Goal: Task Accomplishment & Management: Manage account settings

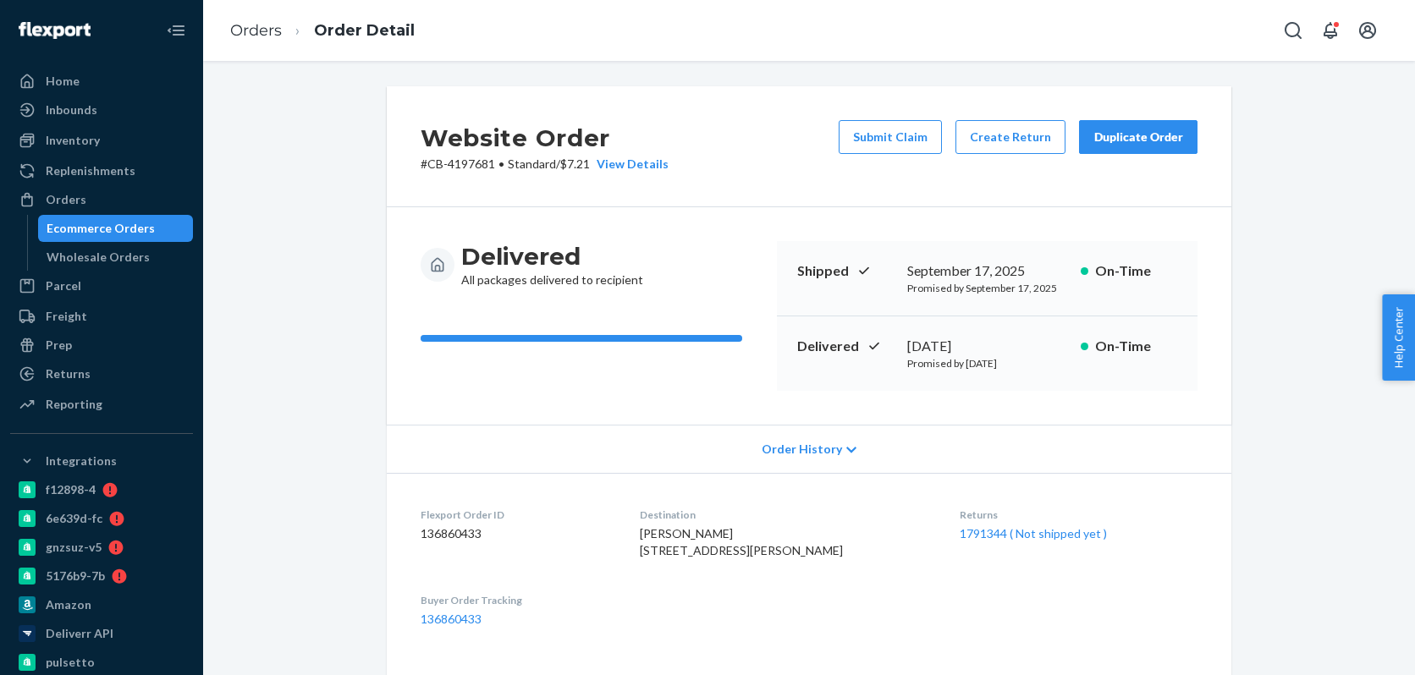
click at [140, 227] on div "Ecommerce Orders" at bounding box center [101, 228] width 108 height 17
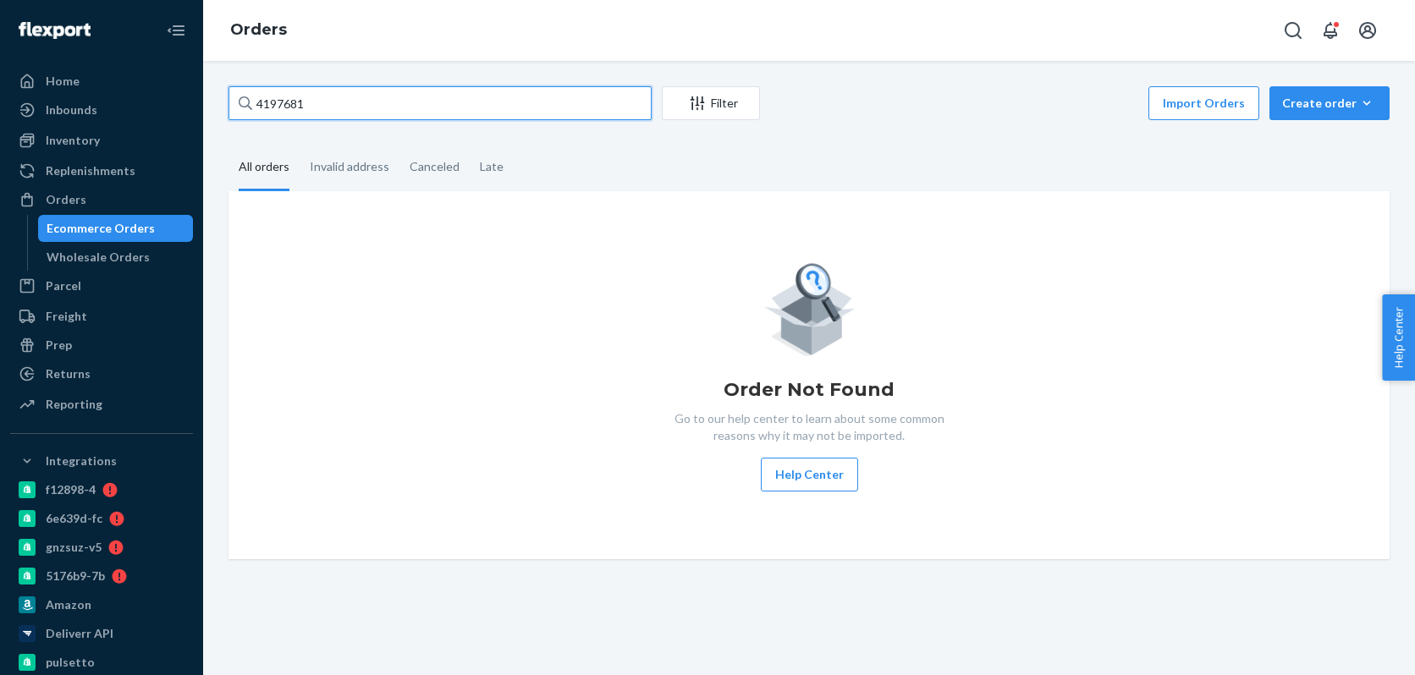
paste input "18179"
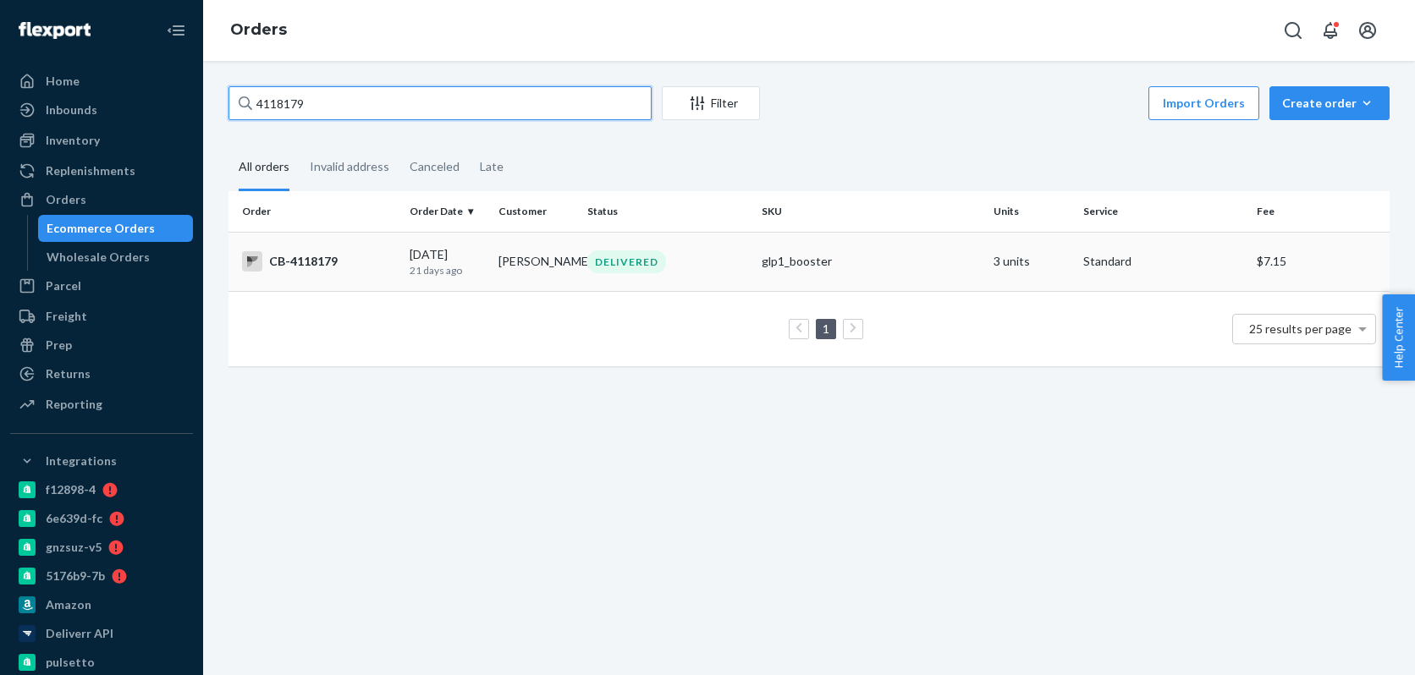
type input "4118179"
click at [461, 272] on p "21 days ago" at bounding box center [447, 270] width 75 height 14
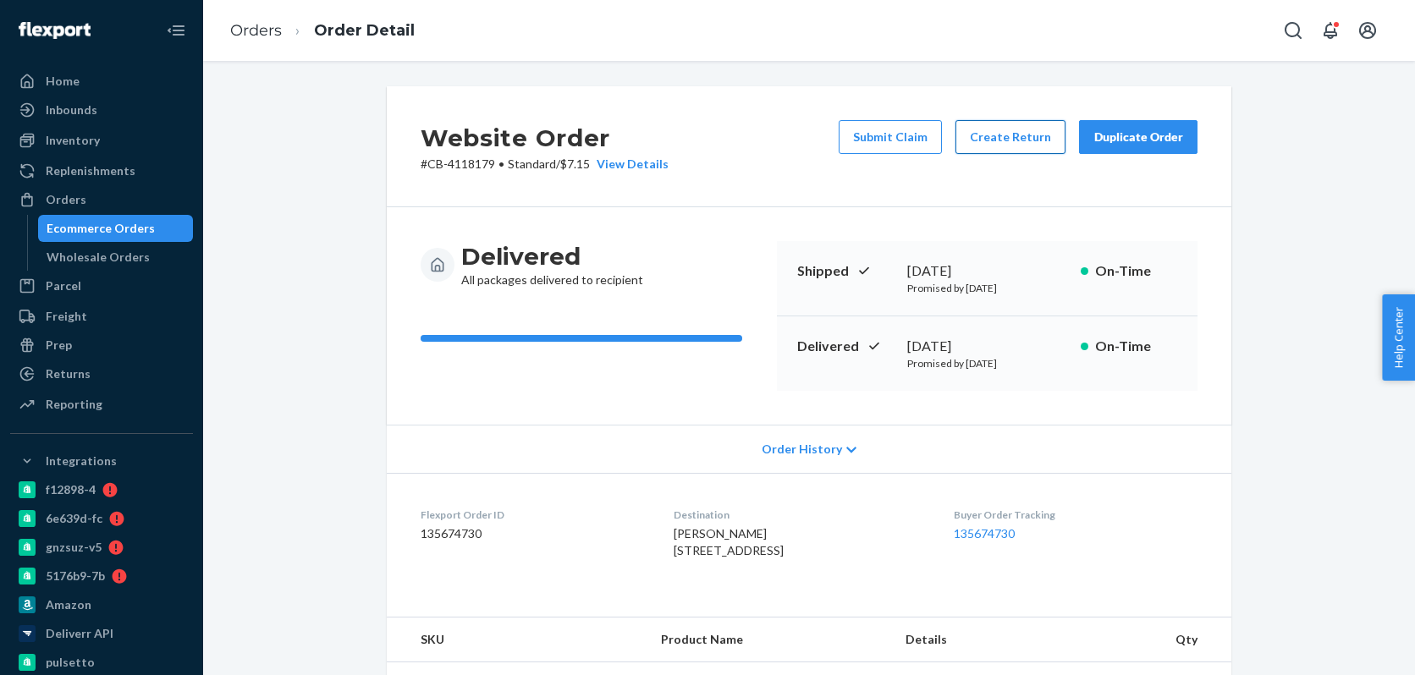
click at [1002, 139] on button "Create Return" at bounding box center [1010, 137] width 110 height 34
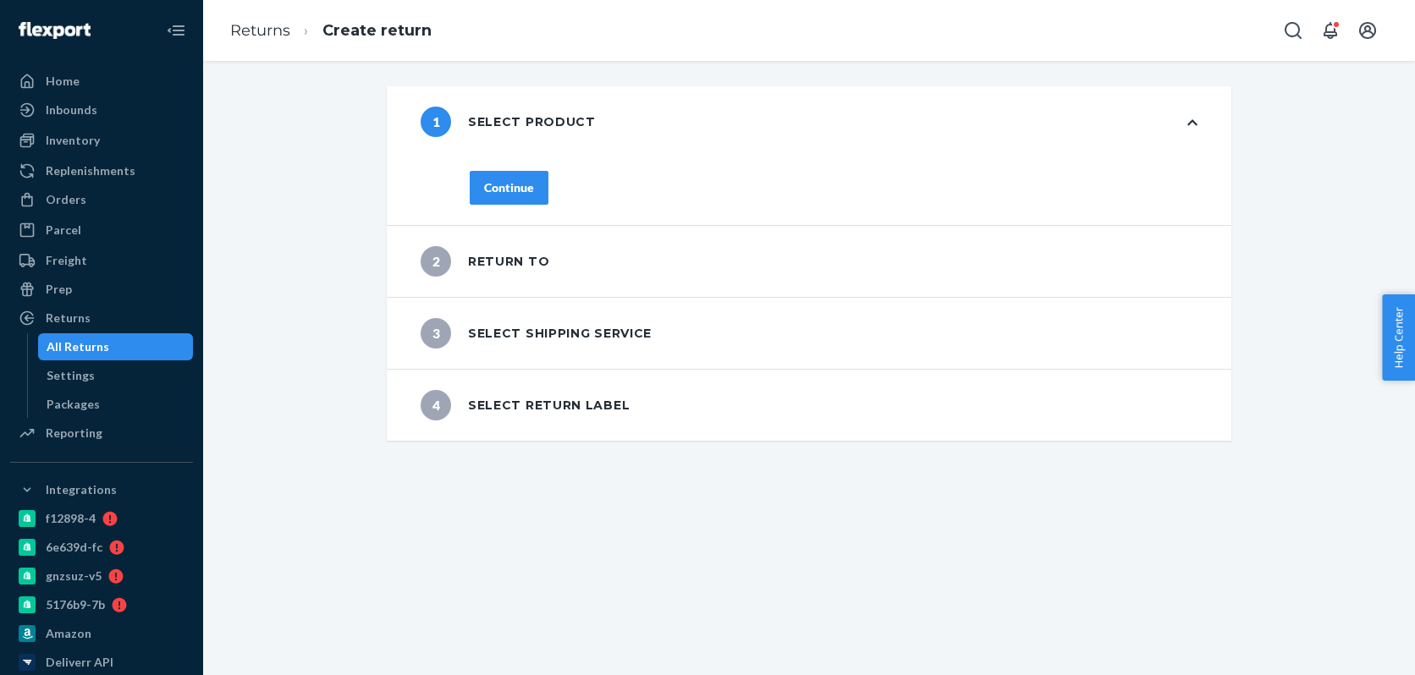
click at [500, 190] on div "Continue" at bounding box center [833, 198] width 795 height 54
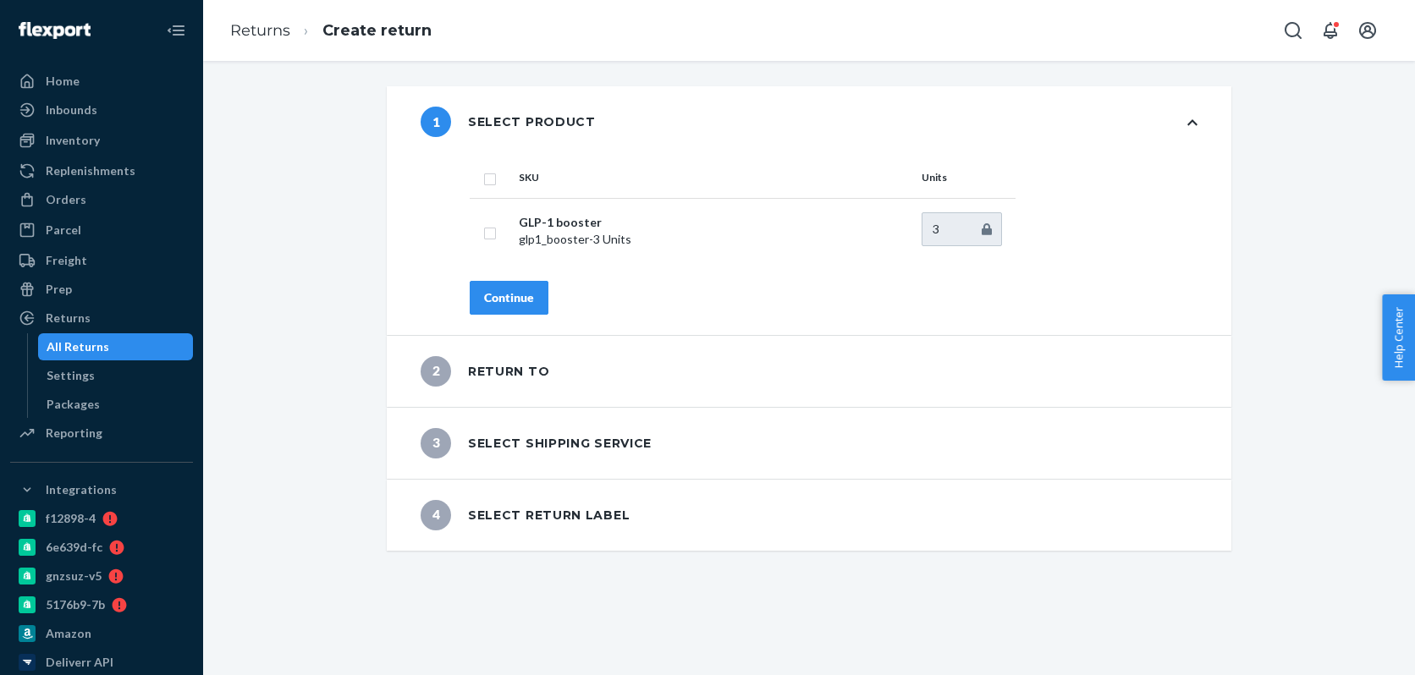
drag, startPoint x: 486, startPoint y: 182, endPoint x: 496, endPoint y: 188, distance: 11.0
click at [488, 182] on input "checkbox" at bounding box center [490, 177] width 14 height 18
checkbox input "true"
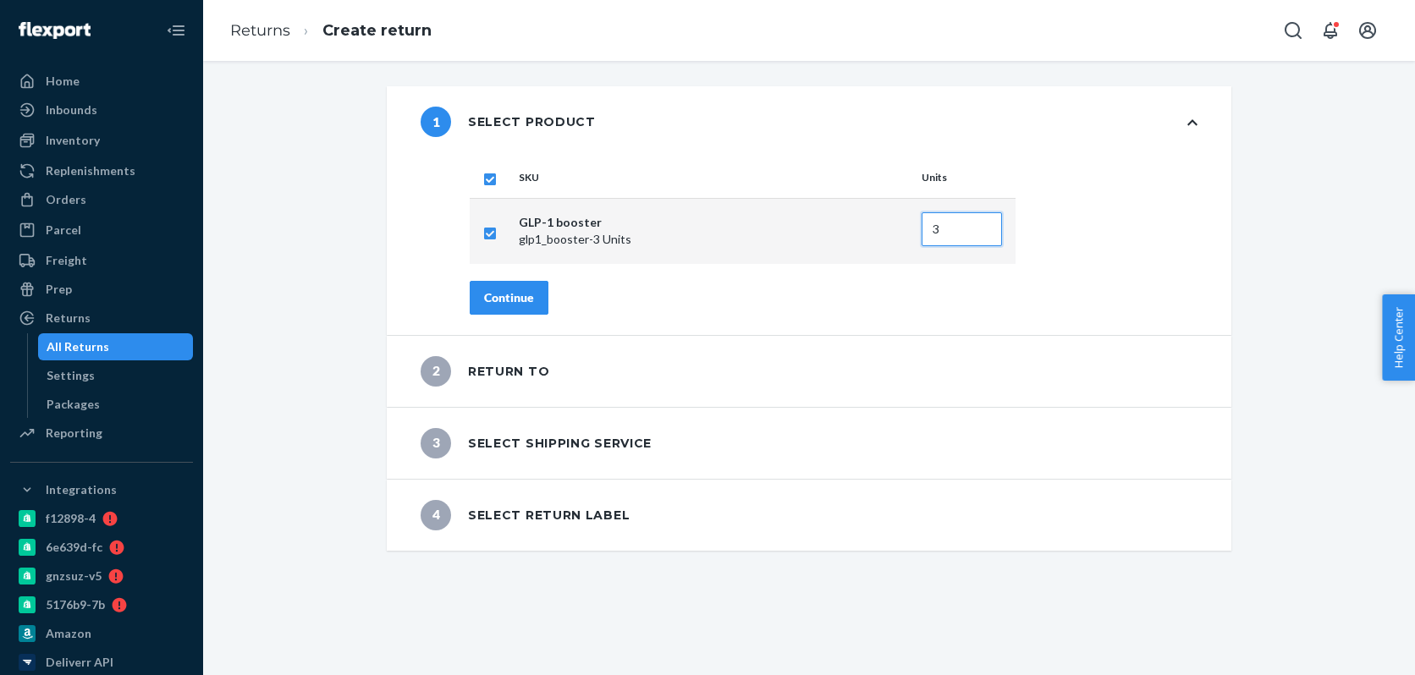
click at [970, 234] on input "3" at bounding box center [961, 229] width 80 height 34
type input "2"
click at [984, 232] on input "2" at bounding box center [961, 229] width 80 height 34
click at [78, 338] on div "All Returns" at bounding box center [78, 346] width 63 height 17
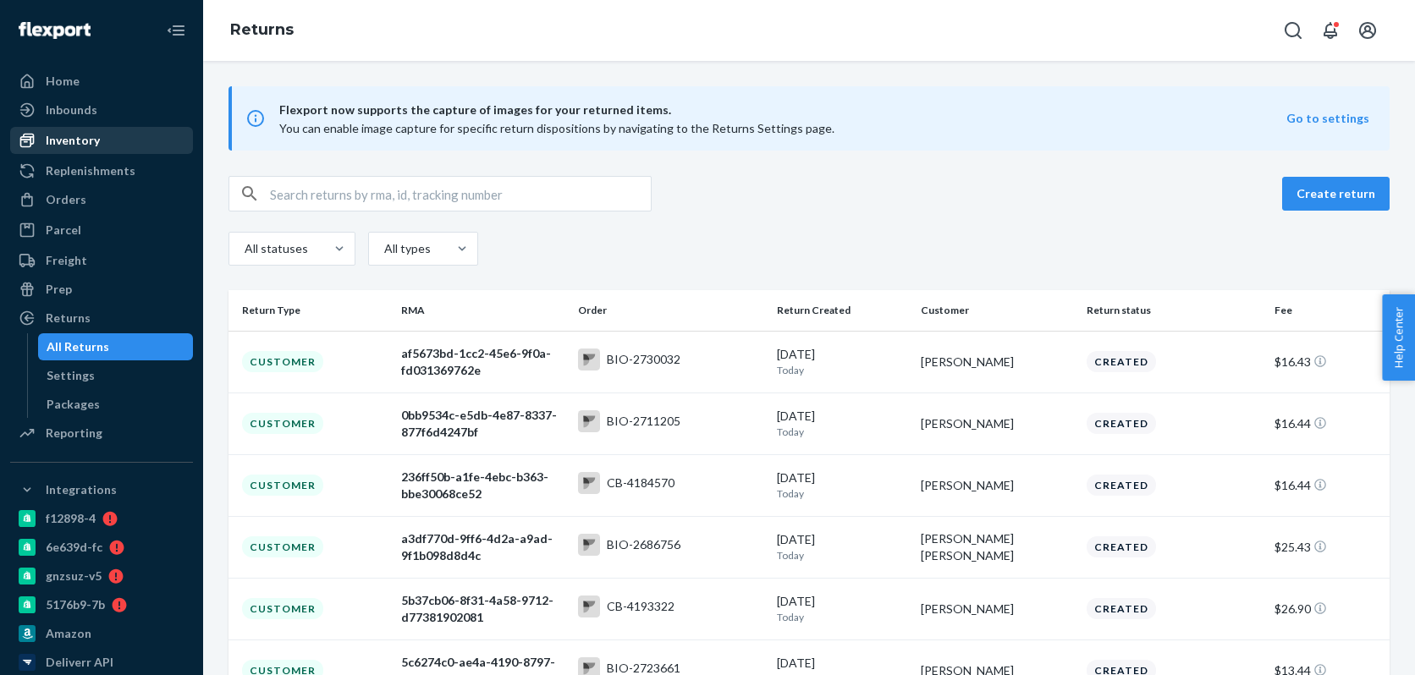
click at [93, 146] on div "Inventory" at bounding box center [73, 140] width 54 height 17
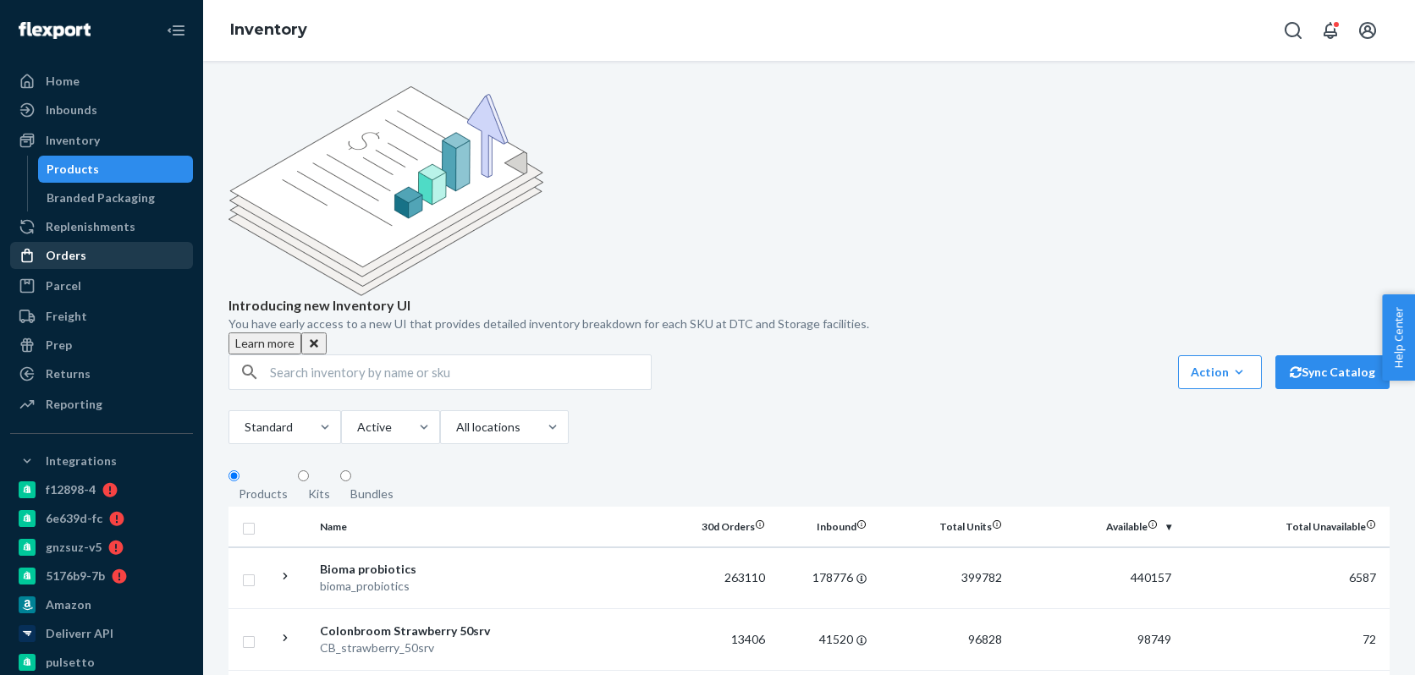
drag, startPoint x: 96, startPoint y: 246, endPoint x: 117, endPoint y: 246, distance: 21.2
click at [96, 246] on div "Orders" at bounding box center [101, 256] width 179 height 24
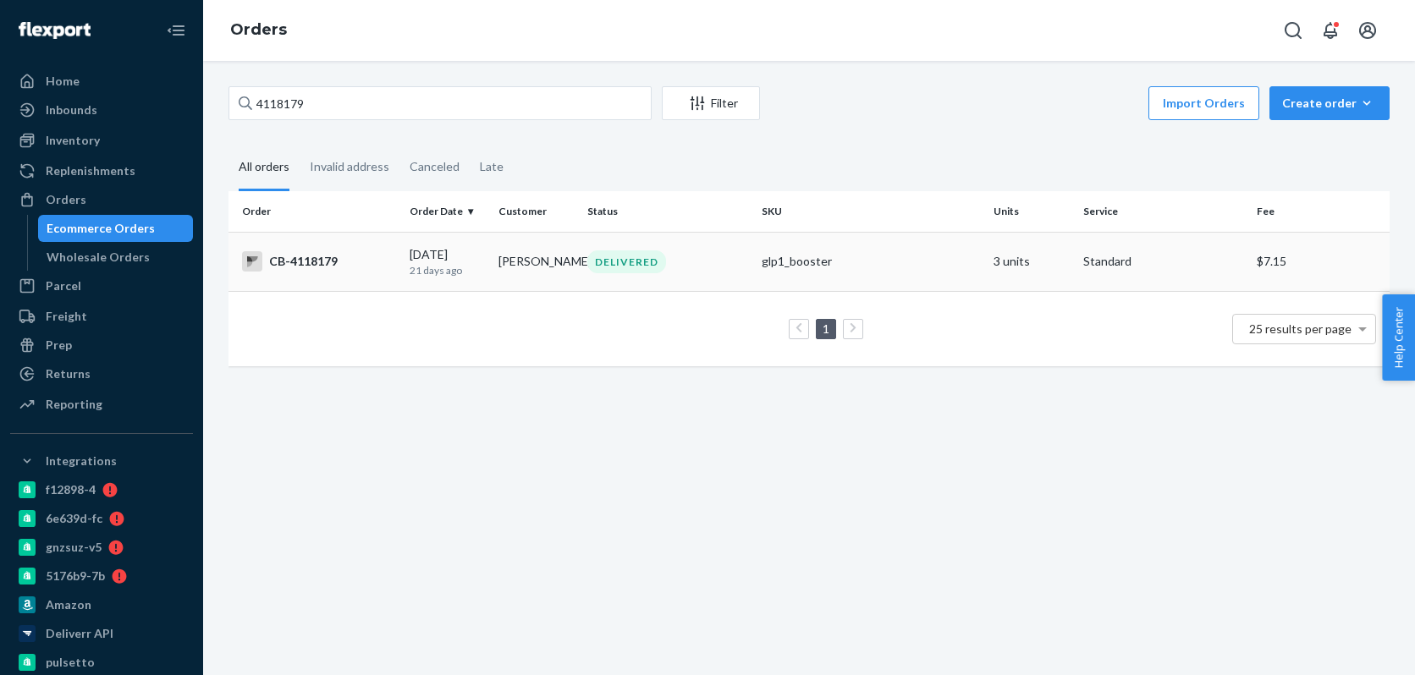
click at [380, 268] on div "CB-4118179" at bounding box center [319, 261] width 154 height 20
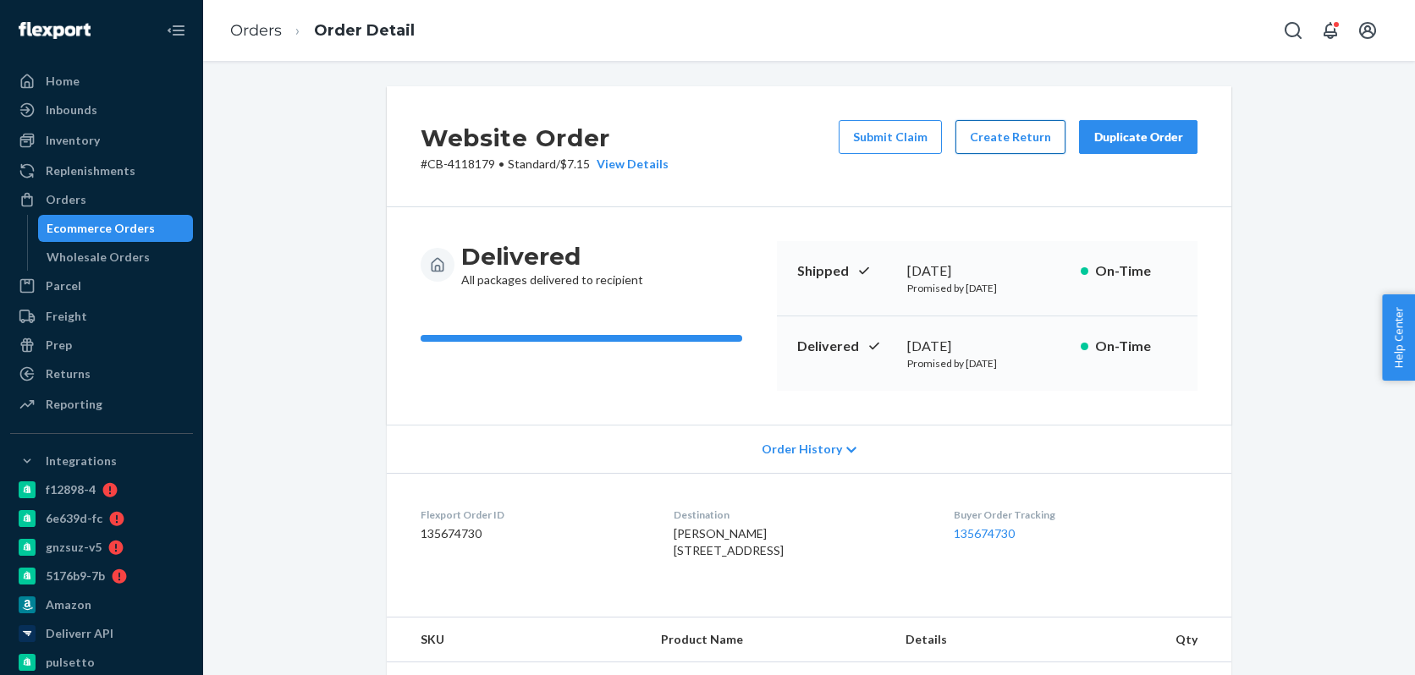
click at [1002, 138] on button "Create Return" at bounding box center [1010, 137] width 110 height 34
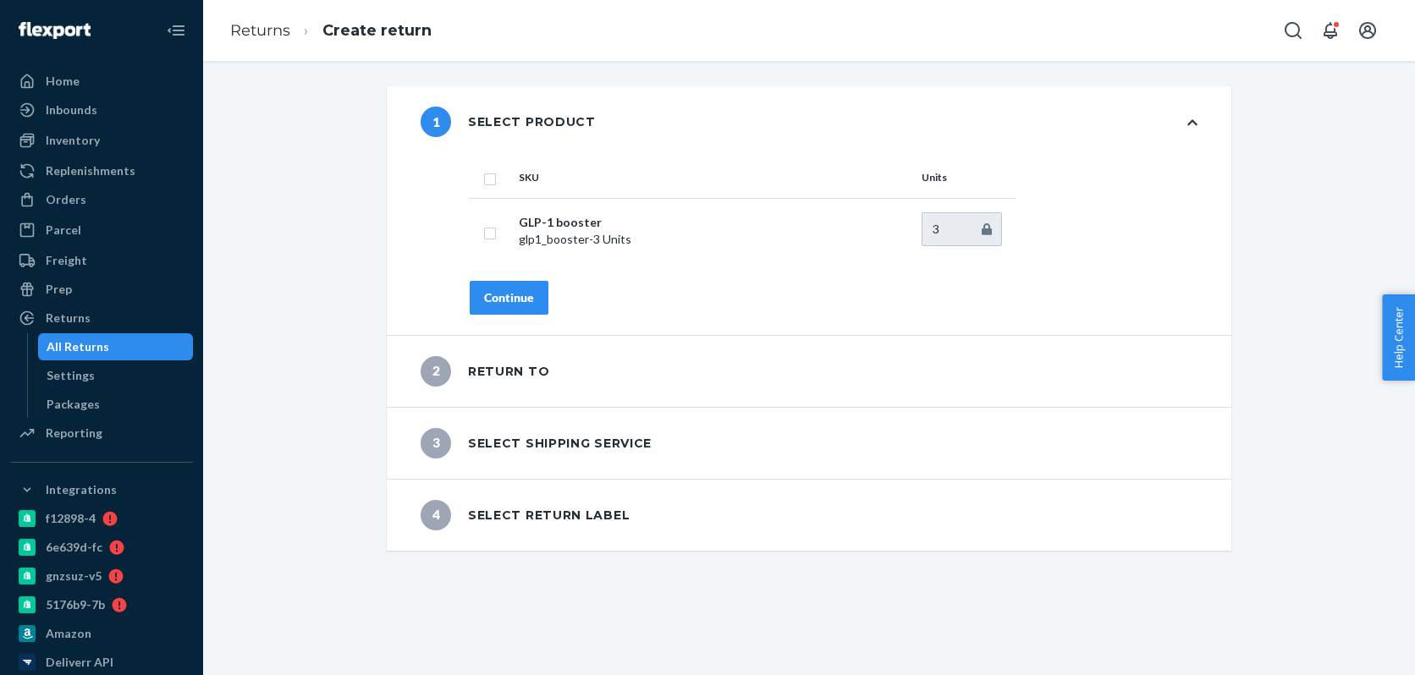
click at [486, 176] on input "checkbox" at bounding box center [490, 177] width 14 height 18
checkbox input "true"
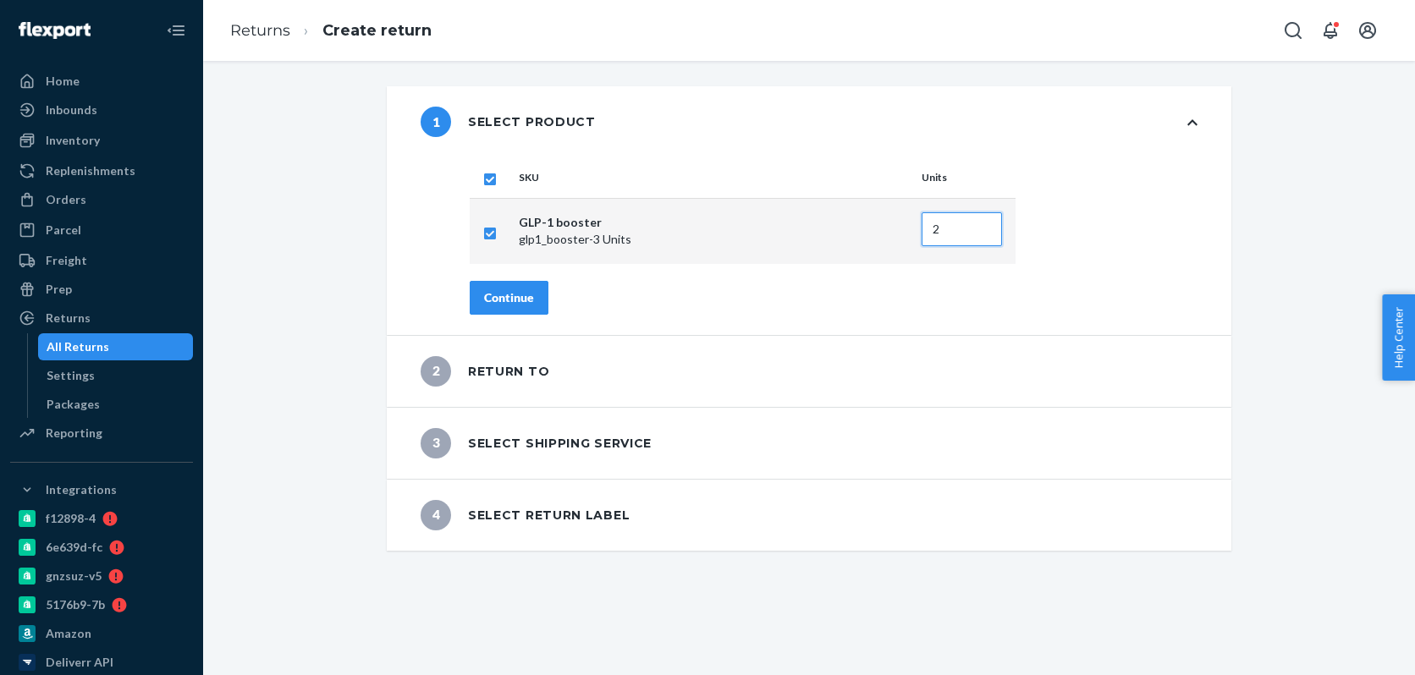
type input "2"
click at [987, 233] on input "2" at bounding box center [961, 229] width 80 height 34
click at [528, 298] on div "Continue" at bounding box center [509, 297] width 50 height 17
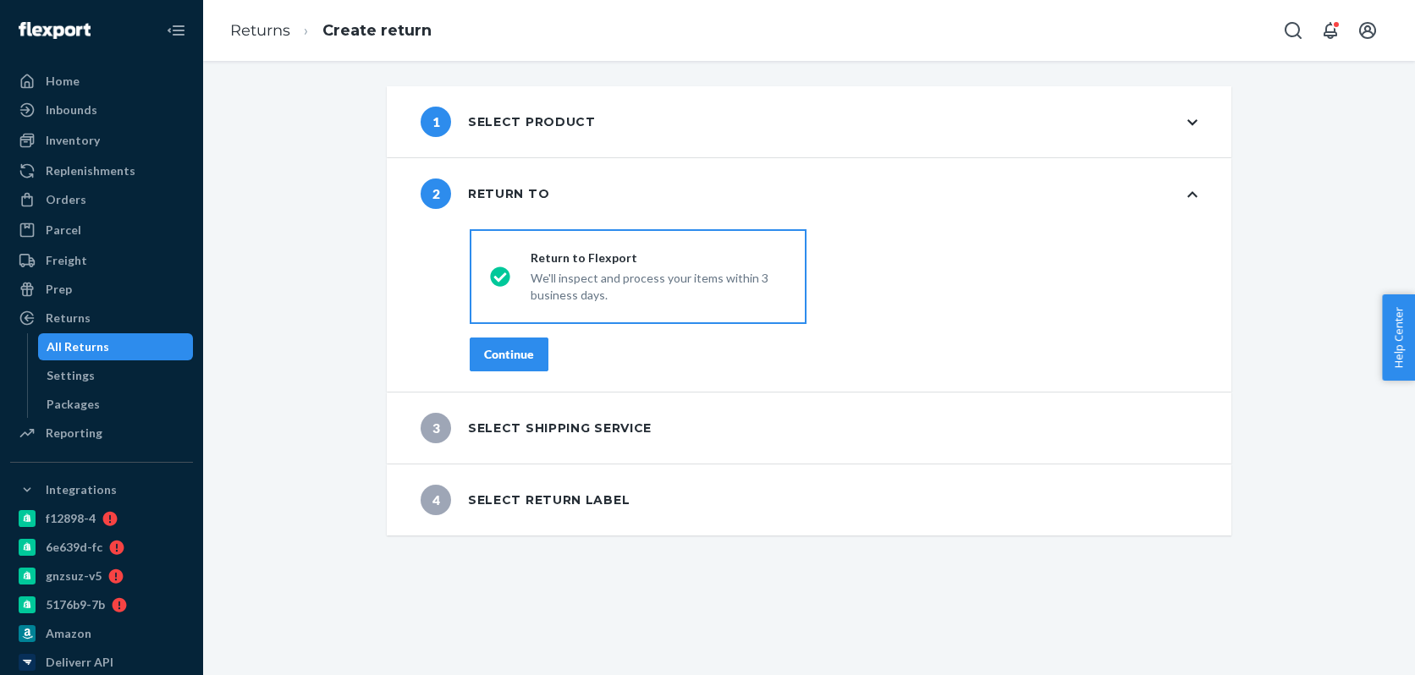
click at [518, 358] on div "Continue" at bounding box center [509, 354] width 50 height 17
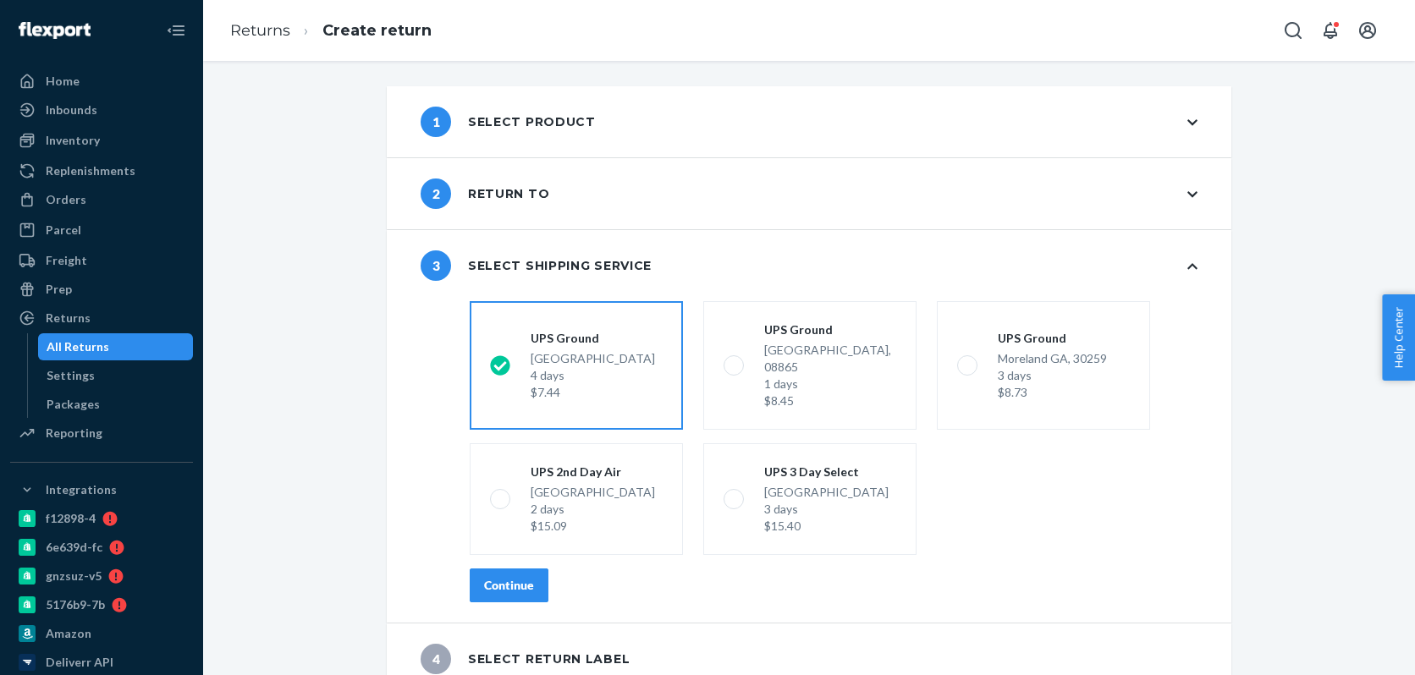
click at [523, 577] on div "Continue" at bounding box center [509, 585] width 50 height 17
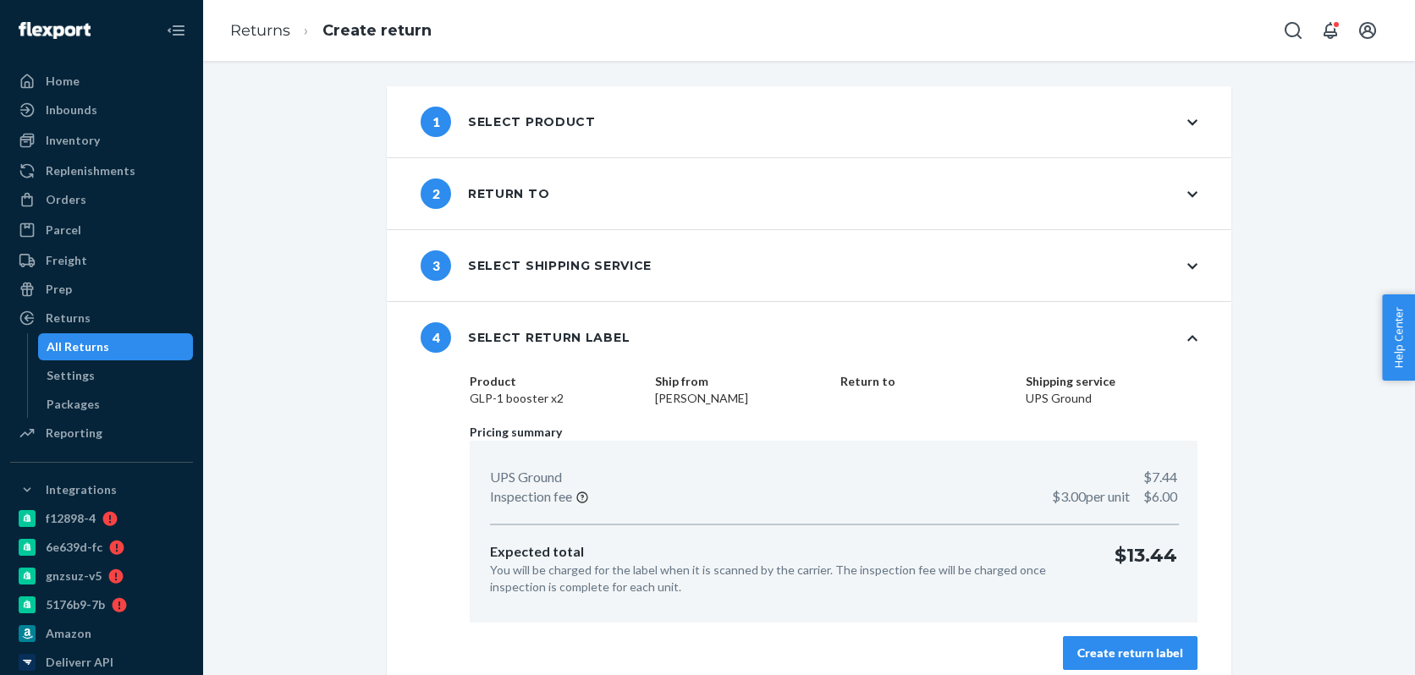
click at [1126, 643] on button "Create return label" at bounding box center [1130, 653] width 135 height 34
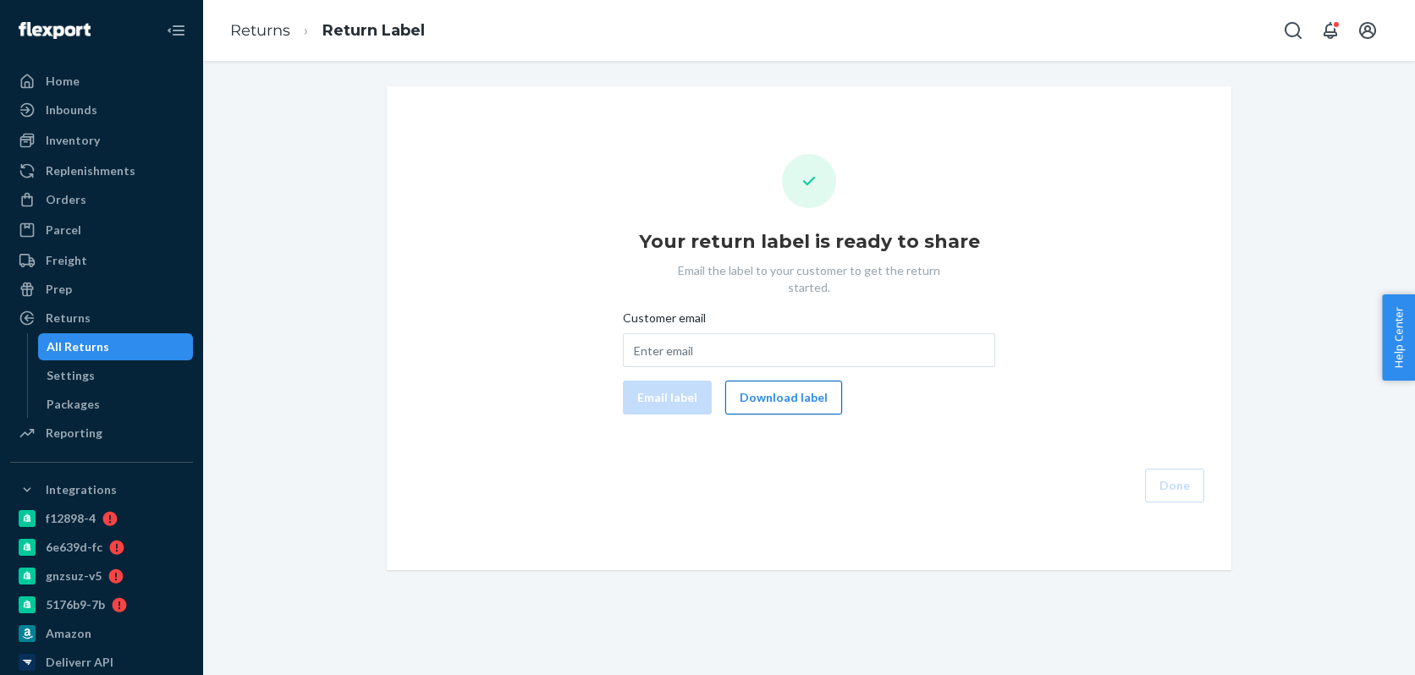
click at [819, 381] on button "Download label" at bounding box center [783, 398] width 117 height 34
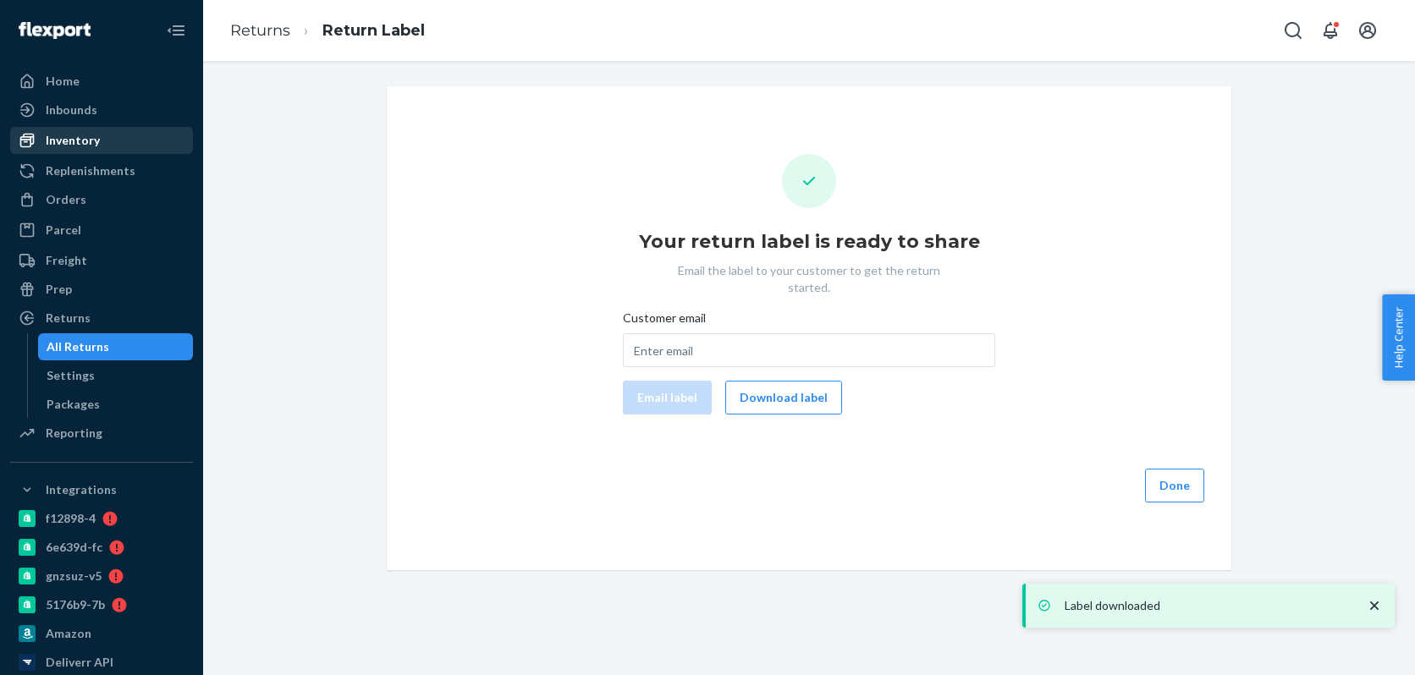
click at [116, 140] on div "Inventory" at bounding box center [101, 141] width 179 height 24
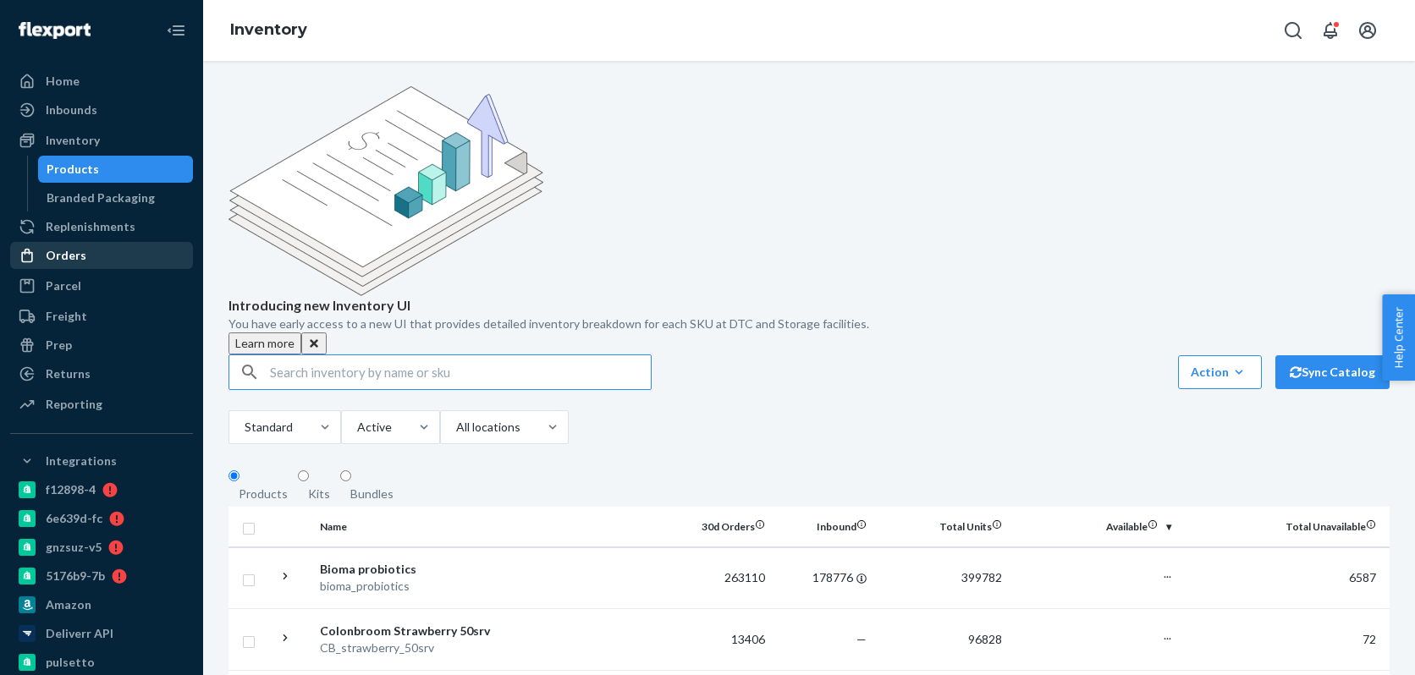
click at [107, 253] on div "Orders" at bounding box center [101, 256] width 179 height 24
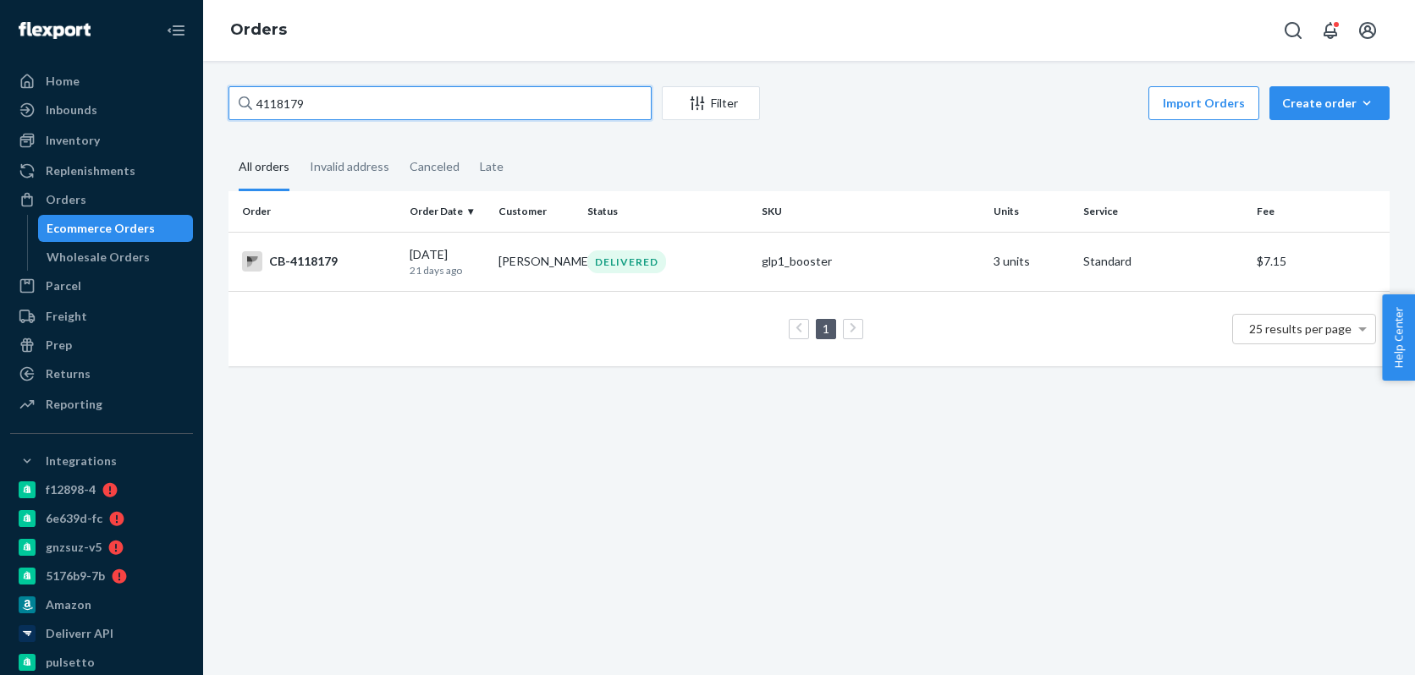
paste input "07716"
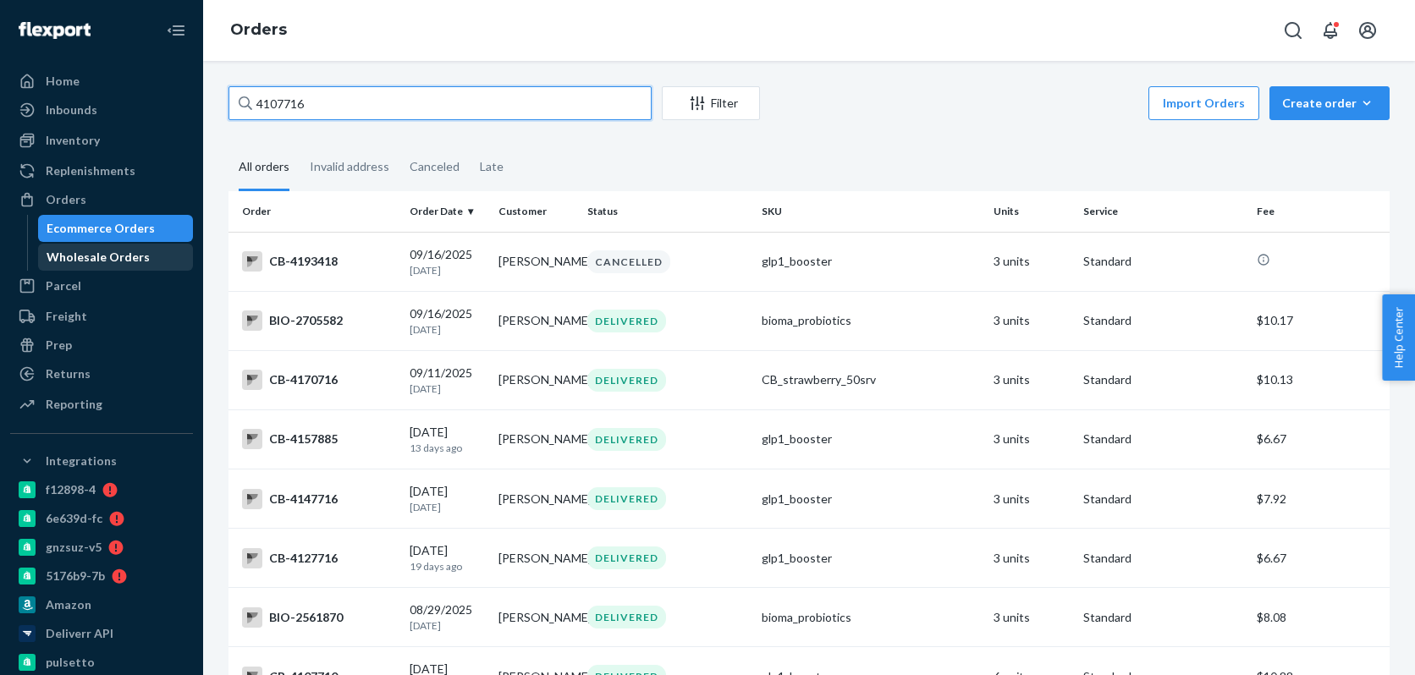
type input "4107716"
click at [121, 256] on div "Wholesale Orders" at bounding box center [98, 257] width 103 height 17
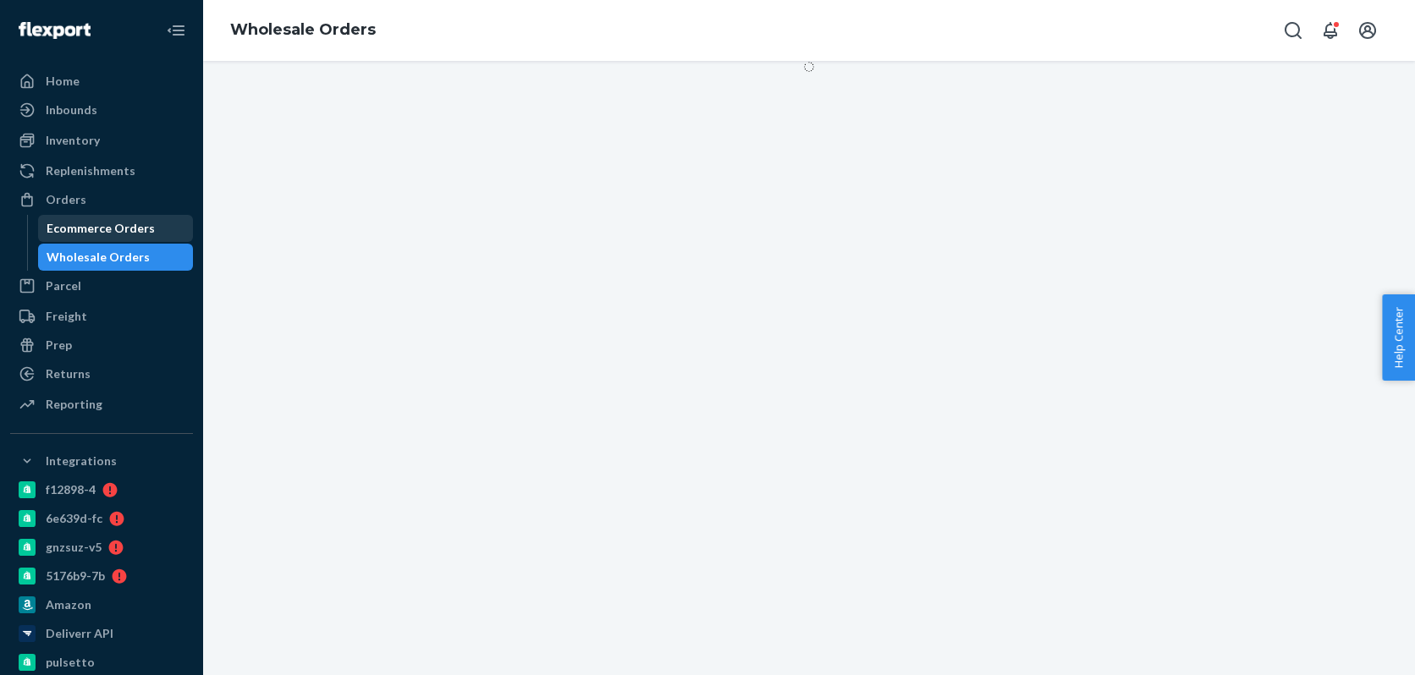
click at [122, 233] on div "Ecommerce Orders" at bounding box center [101, 228] width 108 height 17
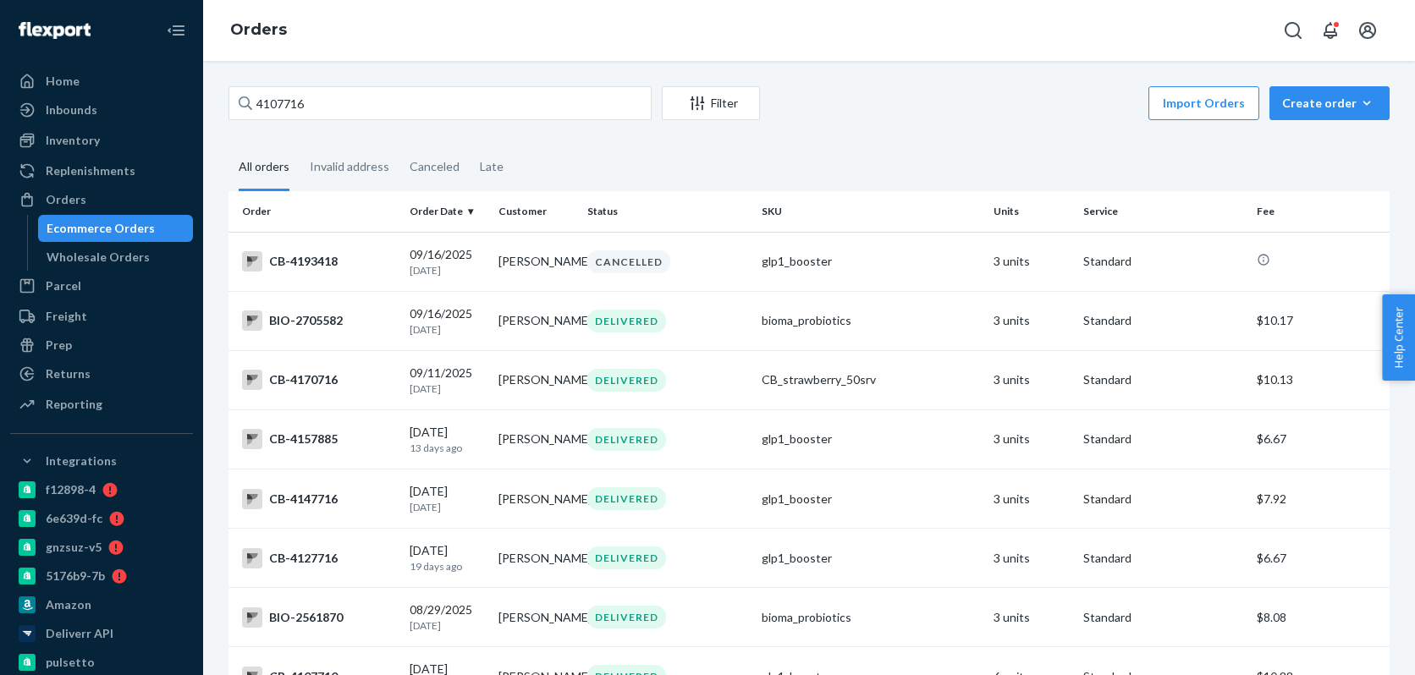
click at [168, 224] on div "Ecommerce Orders" at bounding box center [116, 229] width 152 height 24
paste input "208381"
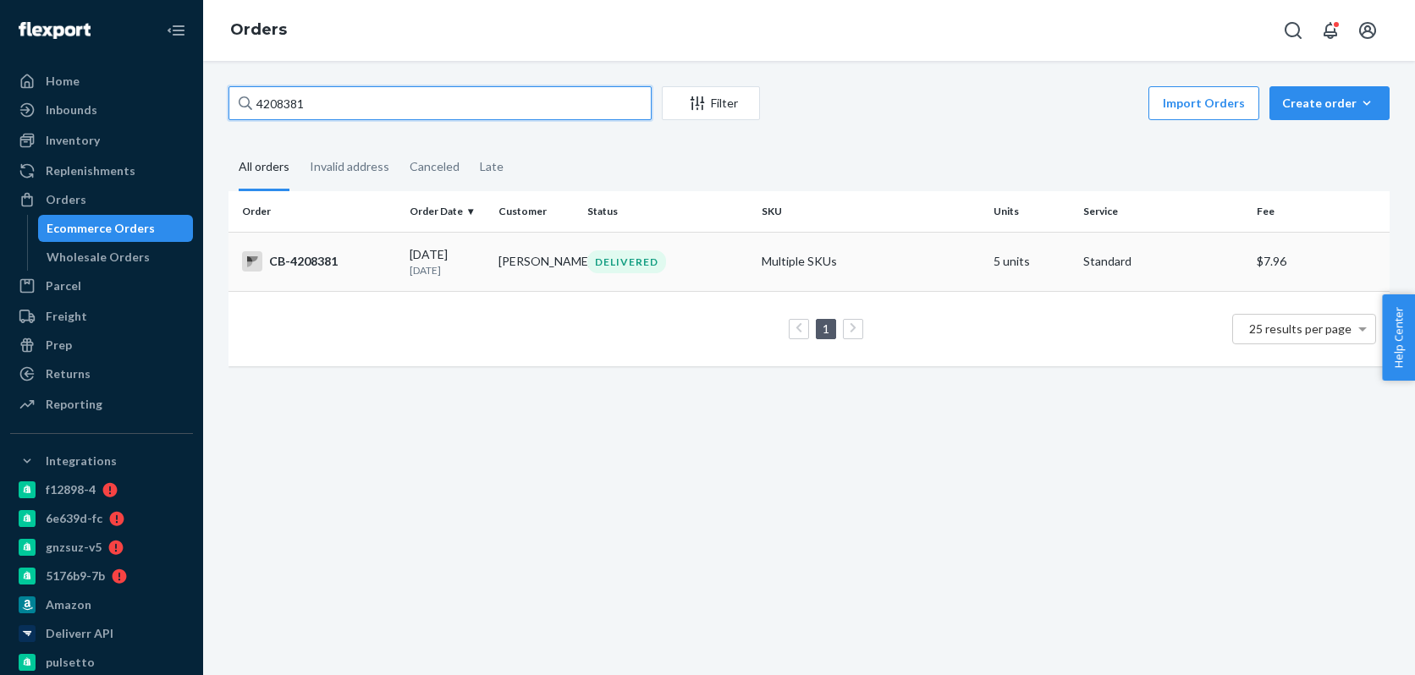
type input "4208381"
click at [502, 255] on td "[PERSON_NAME]" at bounding box center [536, 261] width 89 height 59
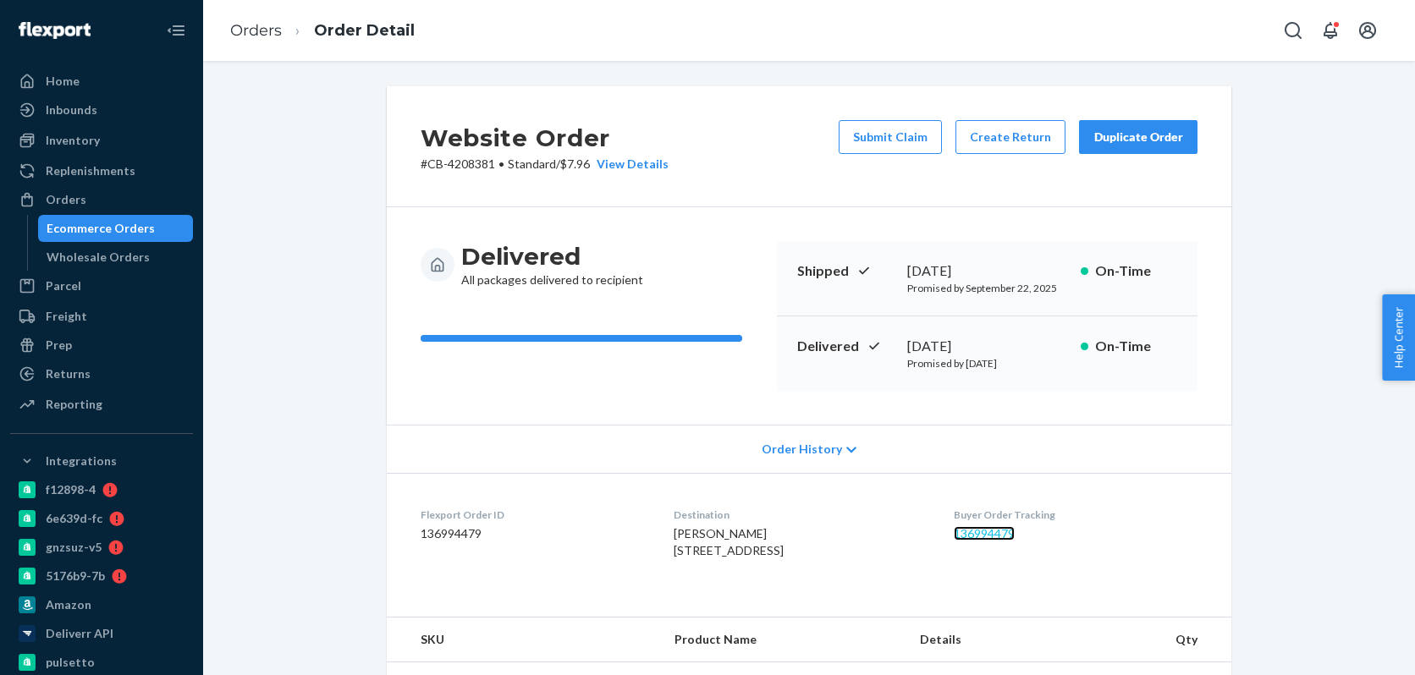
click at [1006, 533] on link "136994479" at bounding box center [984, 533] width 61 height 14
click at [102, 229] on div "Ecommerce Orders" at bounding box center [101, 228] width 108 height 17
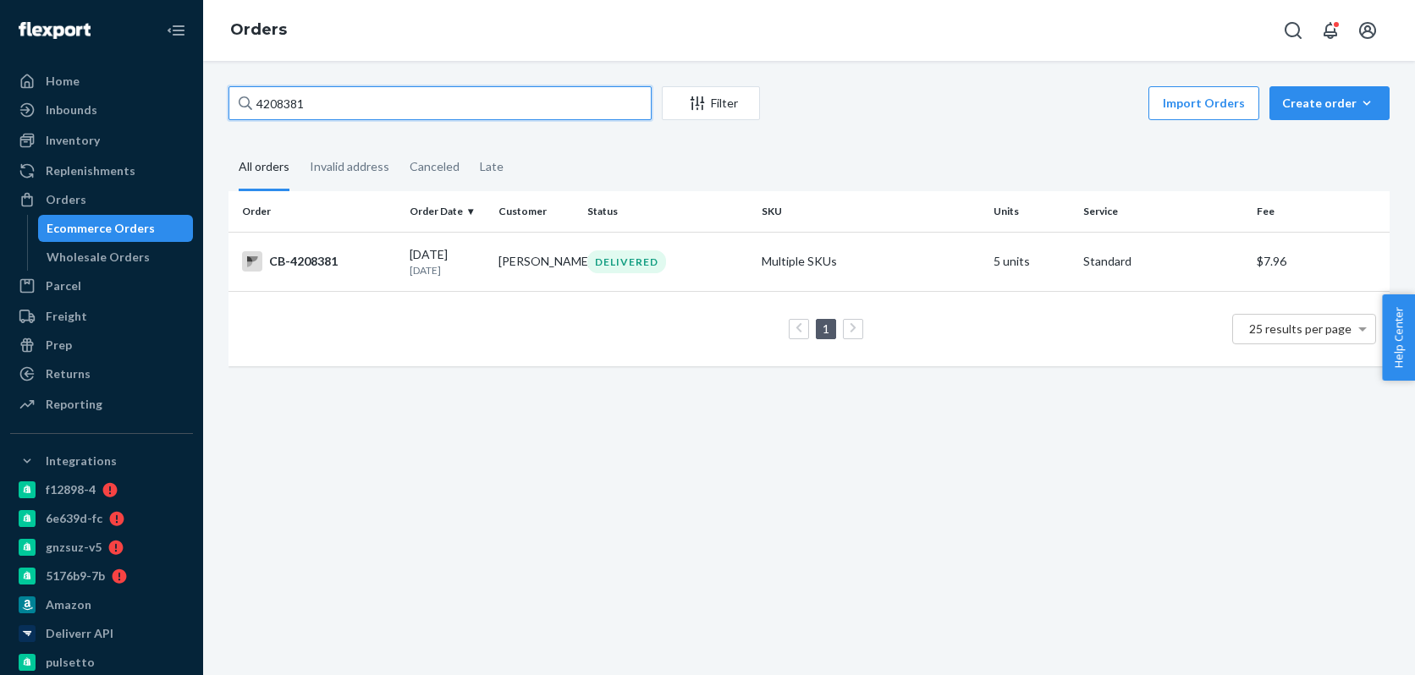
paste input "3907702"
type input "3907702"
click at [412, 278] on td "[DATE] [DATE]" at bounding box center [447, 261] width 89 height 59
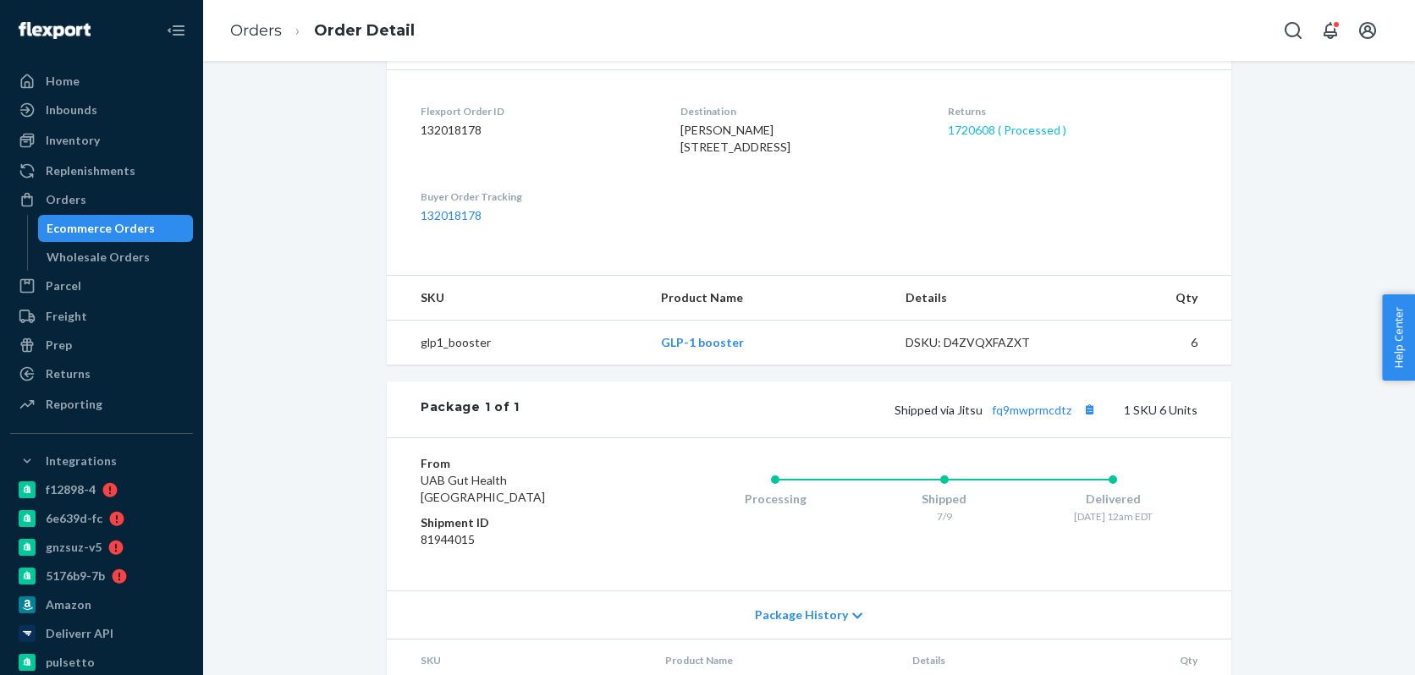
scroll to position [403, 0]
click at [136, 231] on div "Ecommerce Orders" at bounding box center [101, 228] width 108 height 17
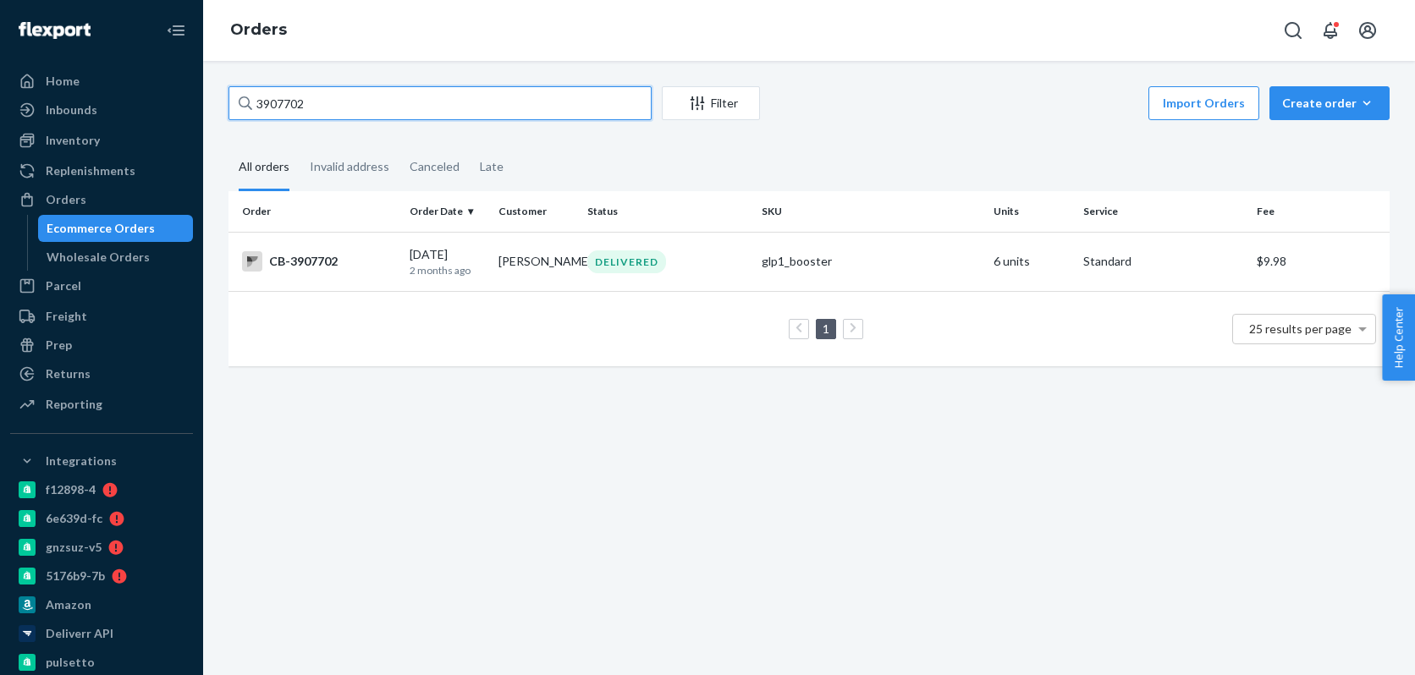
paste input "4209967"
type input "4209967"
click at [471, 277] on p "[DATE]" at bounding box center [447, 270] width 75 height 14
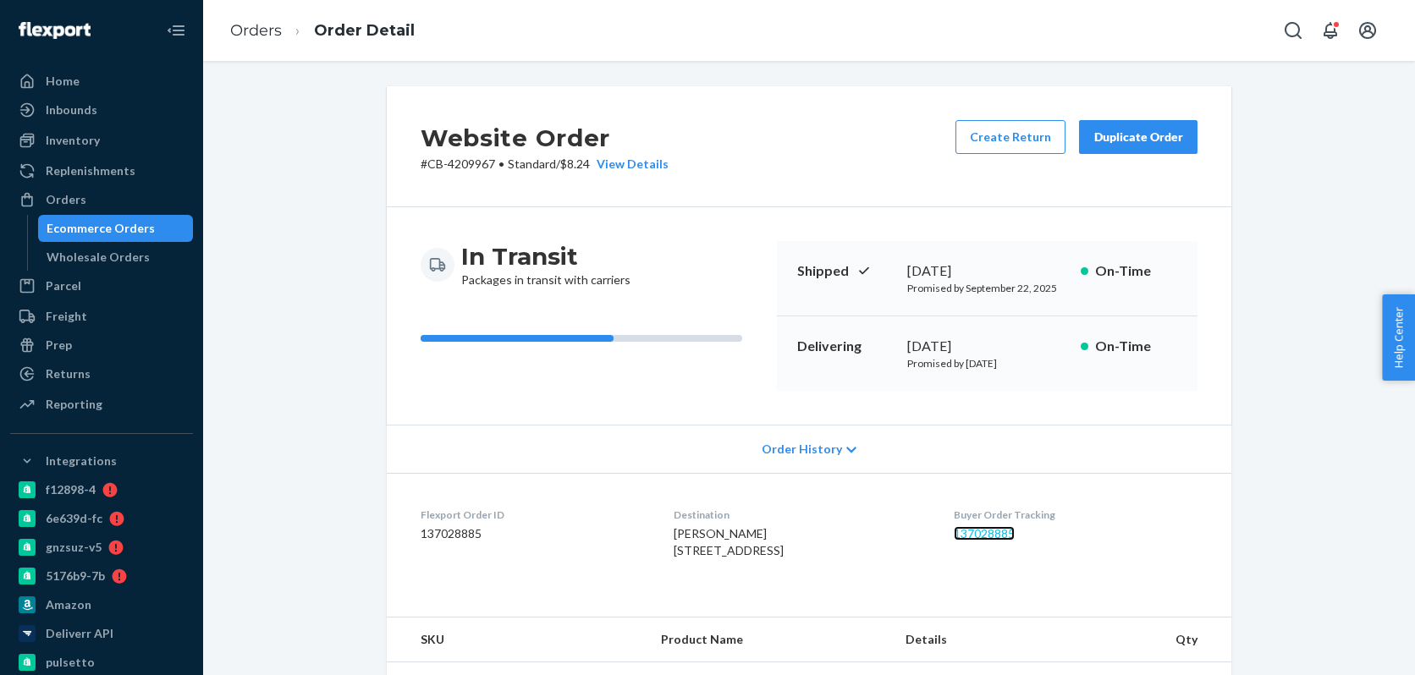
click at [999, 533] on link "137028885" at bounding box center [984, 533] width 61 height 14
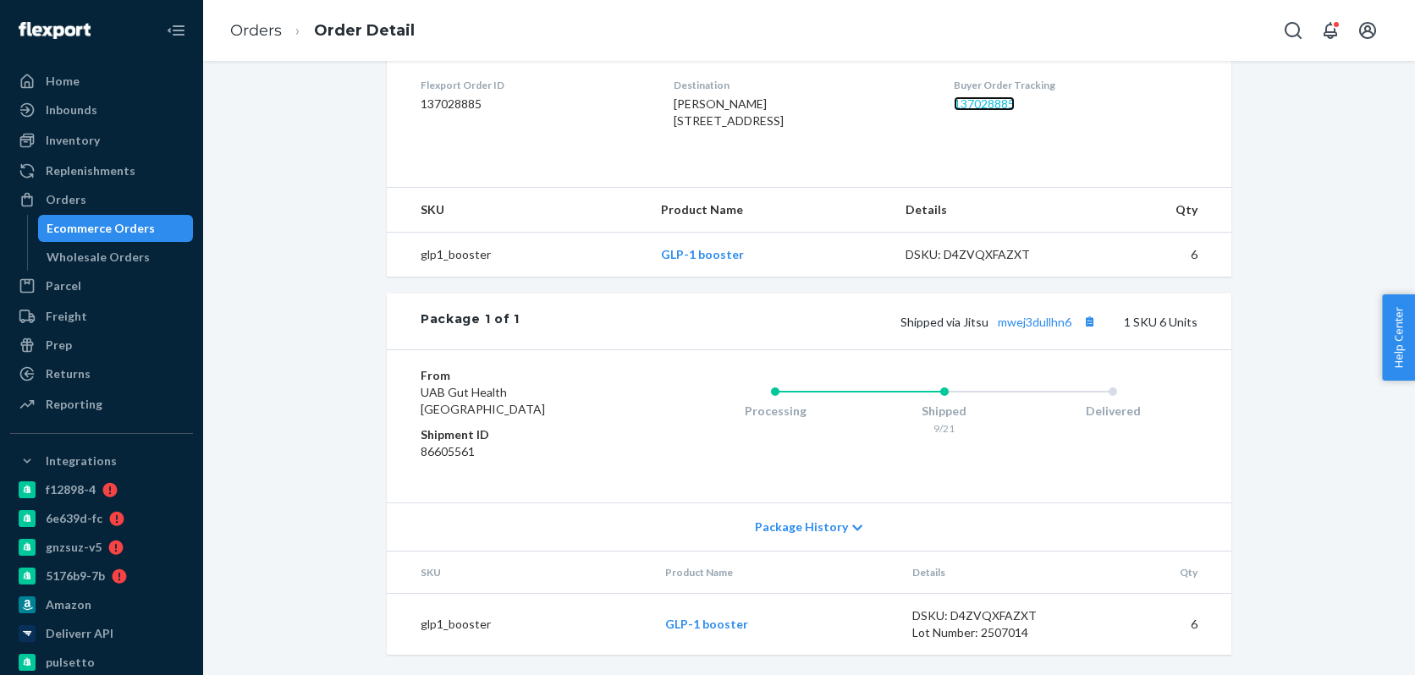
scroll to position [464, 0]
click at [159, 229] on div "Ecommerce Orders" at bounding box center [116, 229] width 152 height 24
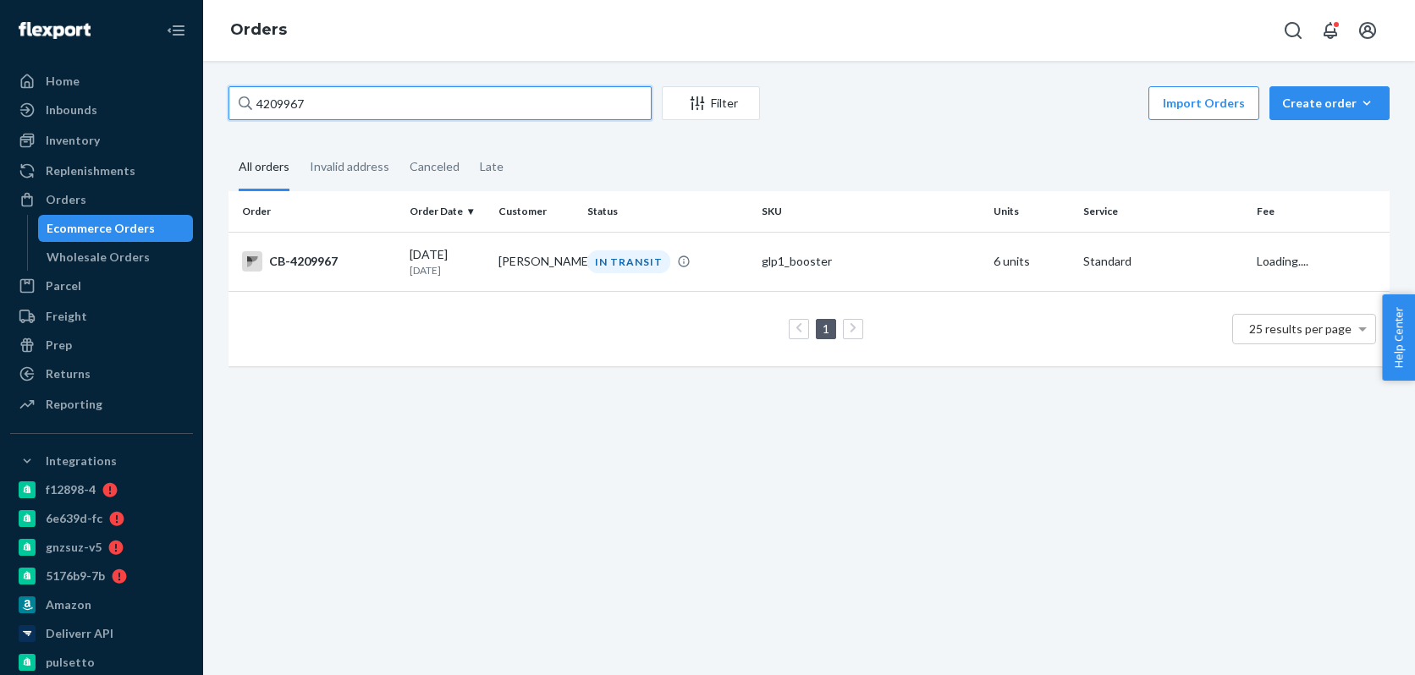
paste input "027942"
type input "4027942"
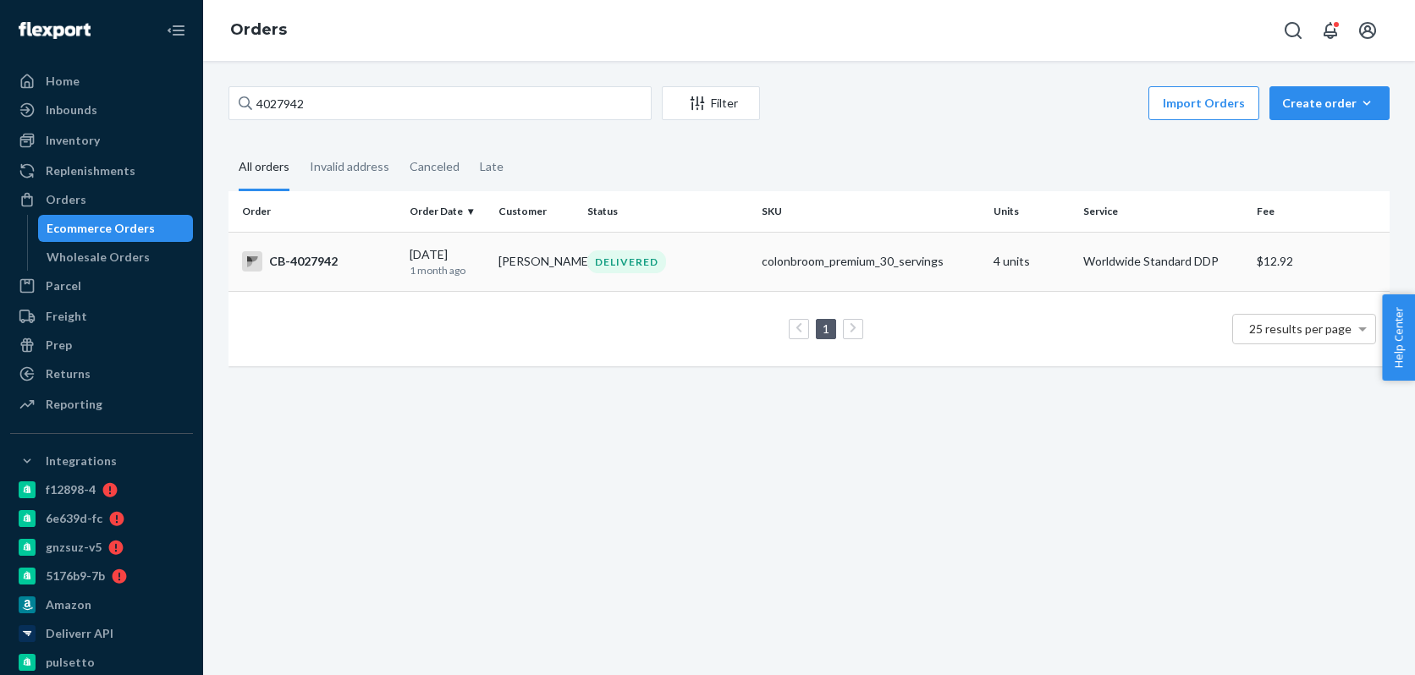
click at [465, 275] on p "1 month ago" at bounding box center [447, 270] width 75 height 14
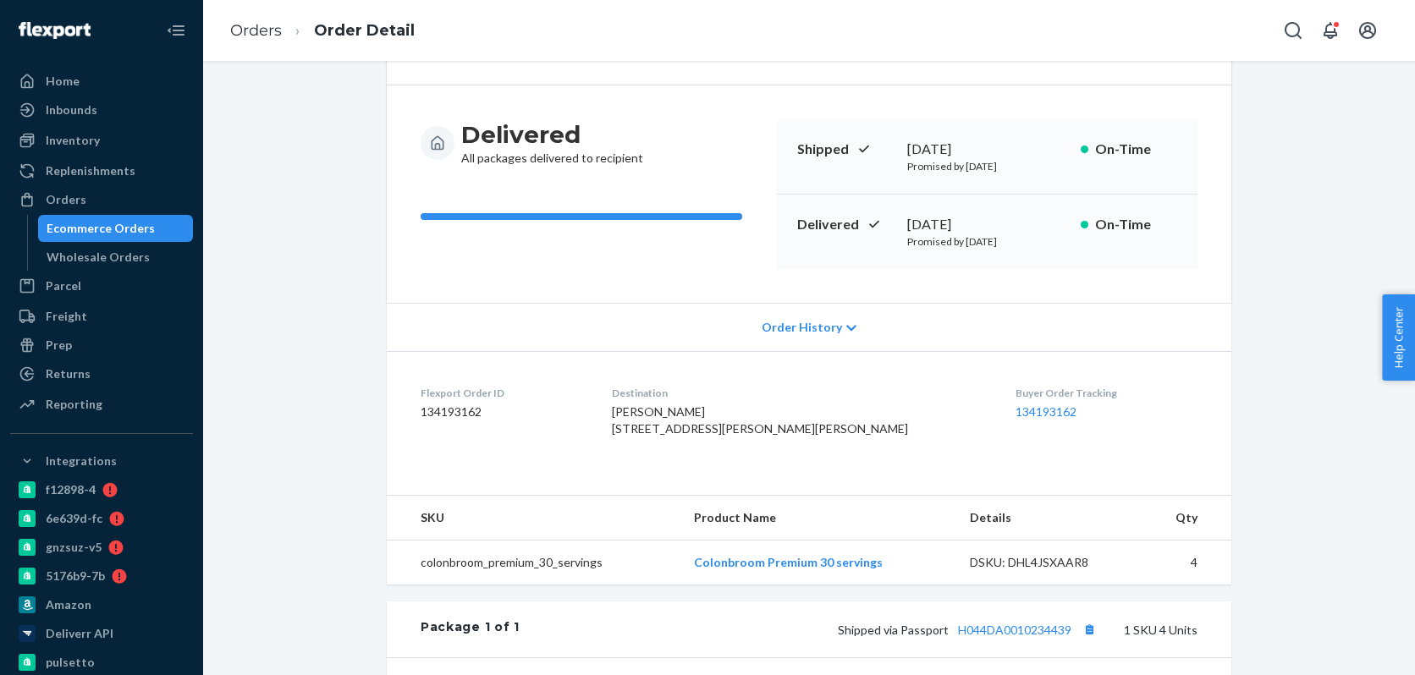
scroll to position [124, 0]
click at [179, 225] on div "Ecommerce Orders" at bounding box center [116, 229] width 152 height 24
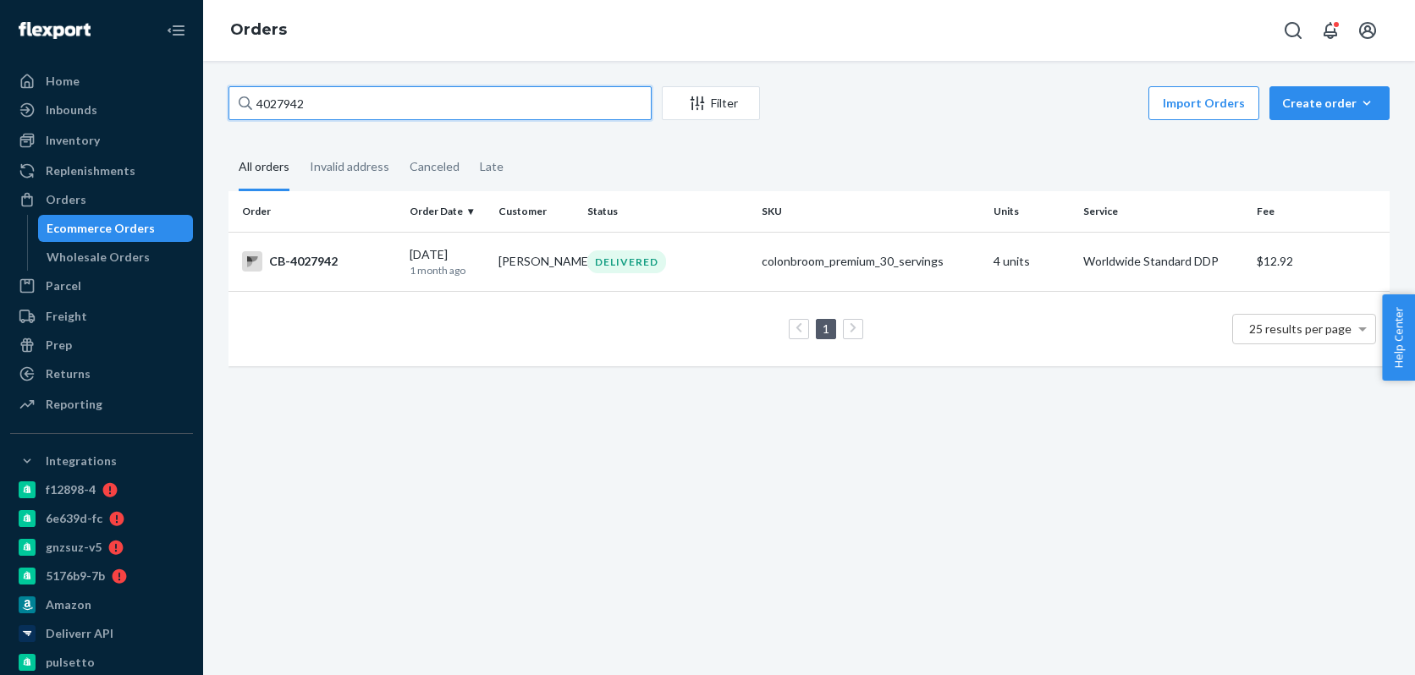
paste input "41485"
type input "4041485"
click at [465, 266] on p "1 month ago" at bounding box center [447, 270] width 75 height 14
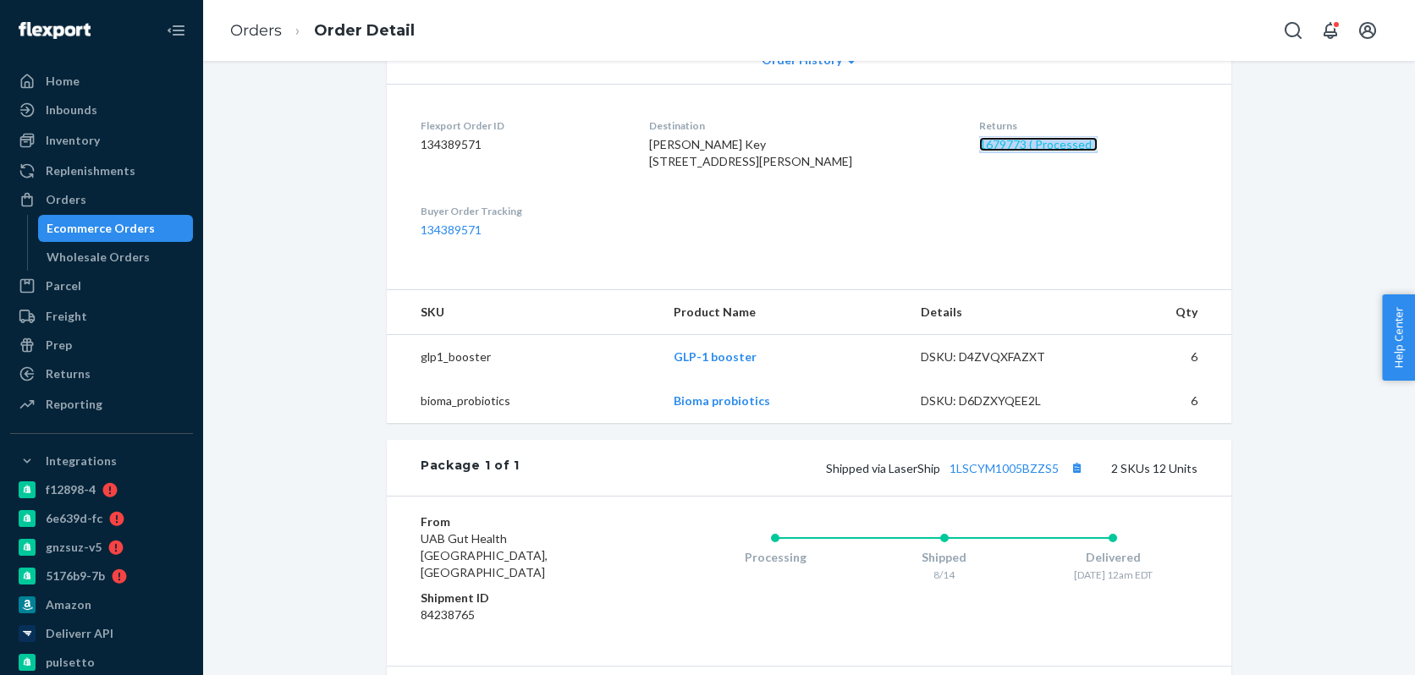
scroll to position [387, 0]
click at [99, 223] on div "Ecommerce Orders" at bounding box center [101, 228] width 108 height 17
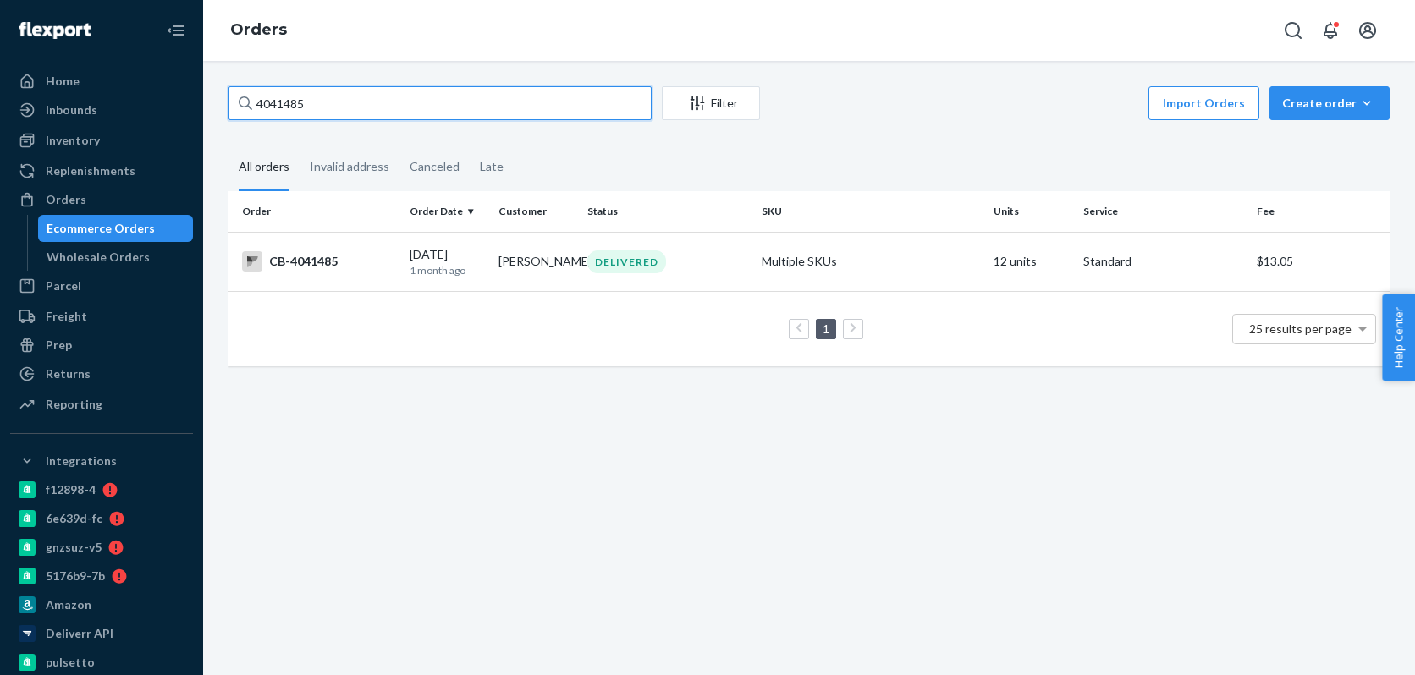
paste input "068"
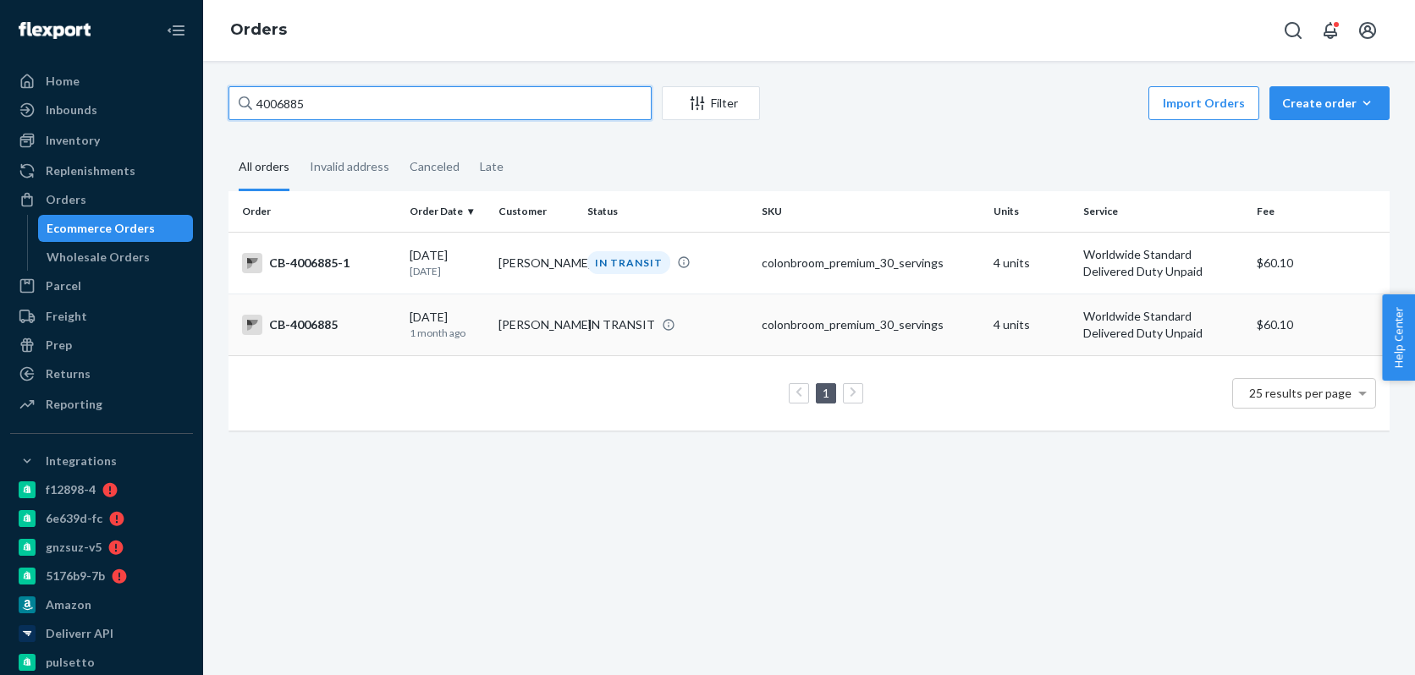
type input "4006885"
click at [481, 327] on p "1 month ago" at bounding box center [447, 333] width 75 height 14
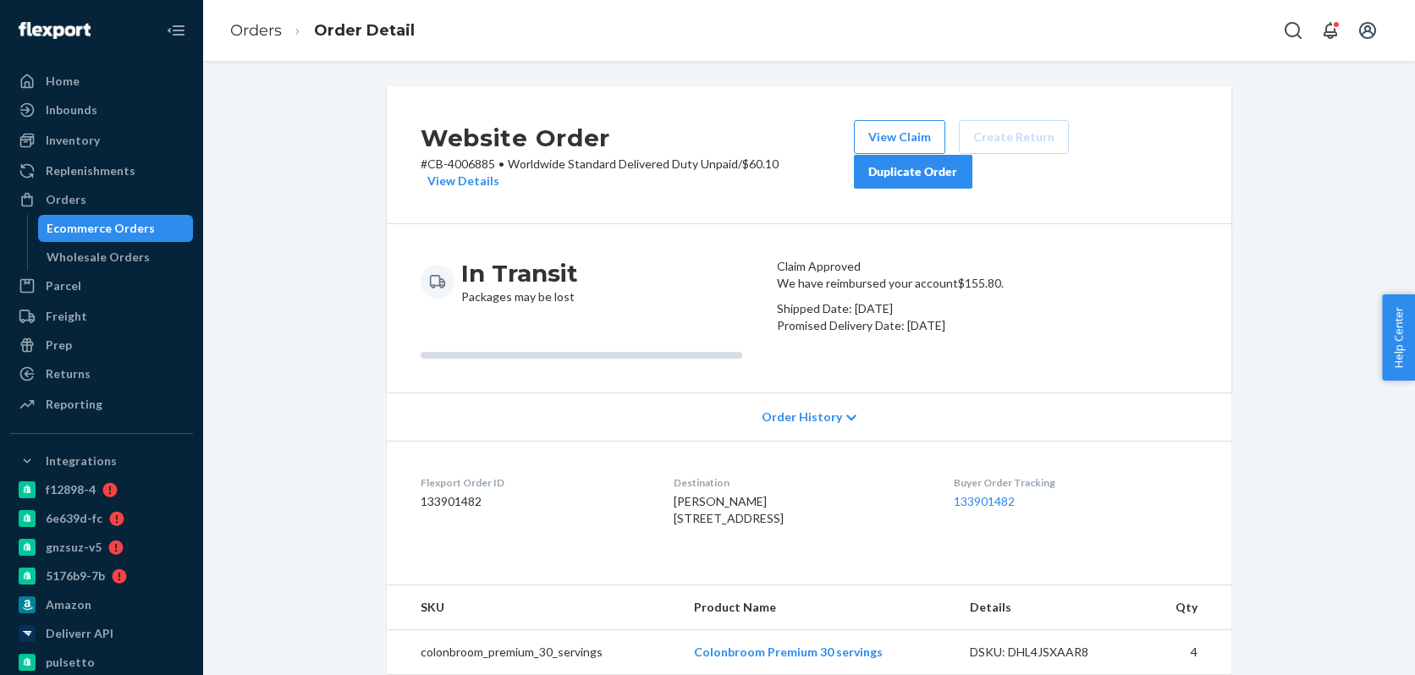
click at [129, 227] on div "Ecommerce Orders" at bounding box center [101, 228] width 108 height 17
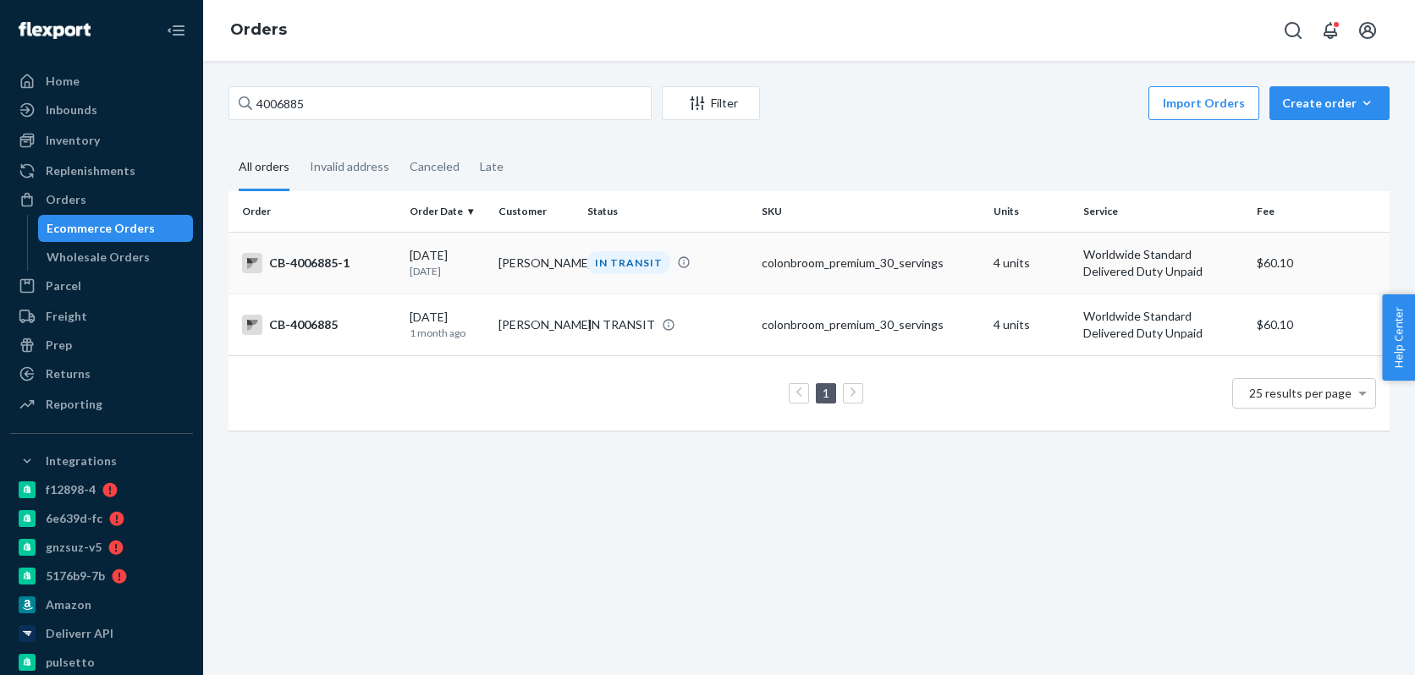
click at [628, 266] on div "IN TRANSIT" at bounding box center [628, 262] width 83 height 23
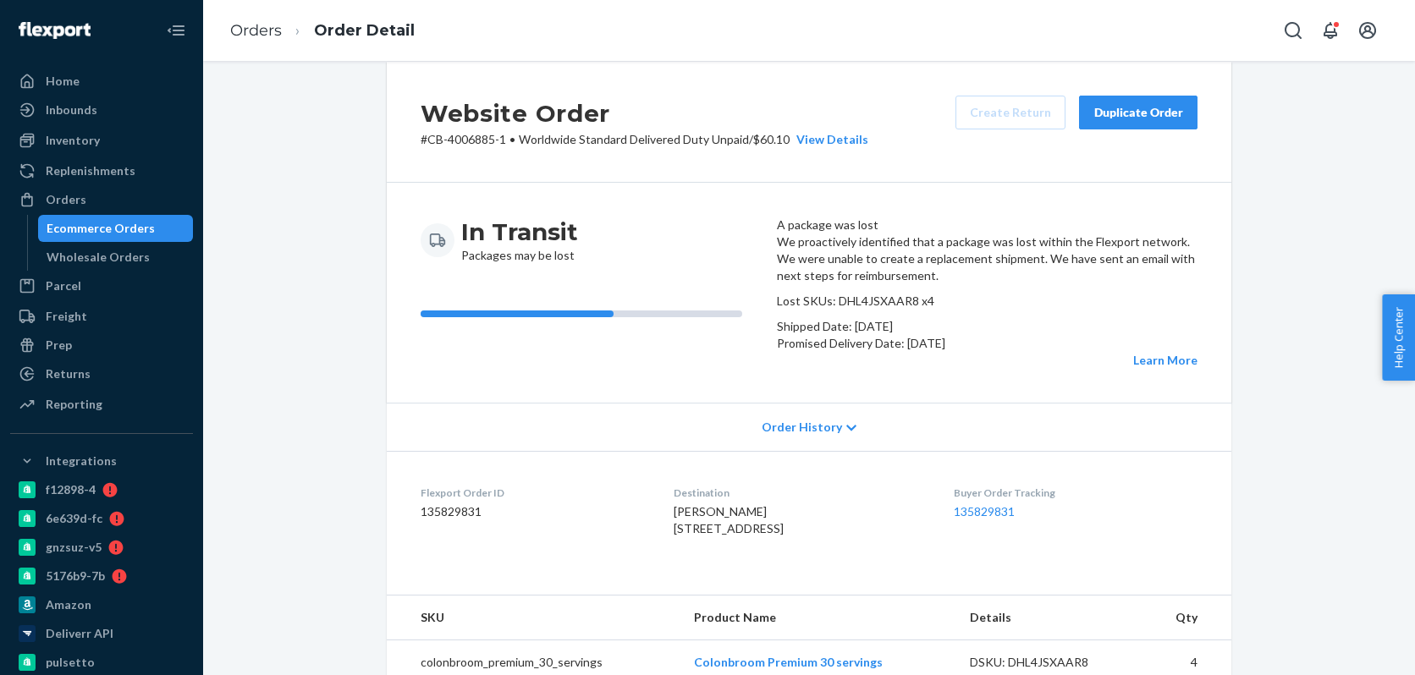
scroll to position [30, 0]
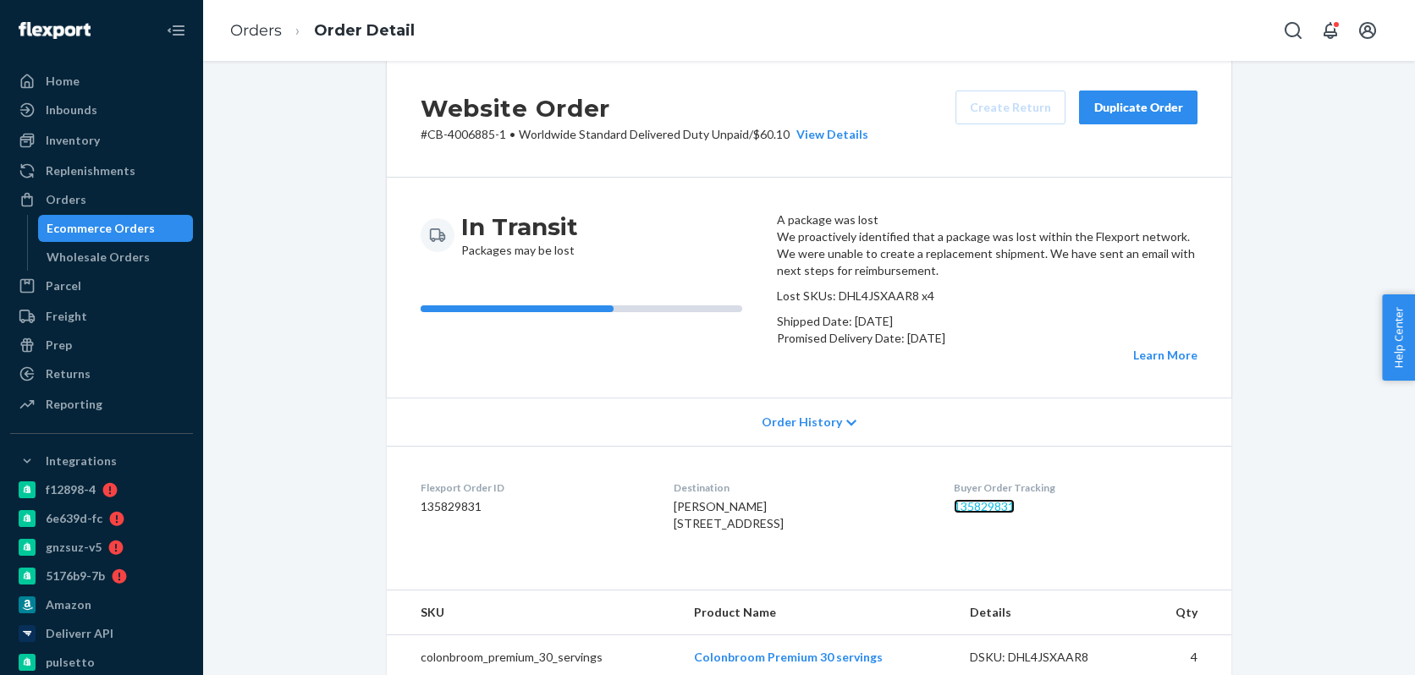
click at [1011, 514] on link "135829831" at bounding box center [984, 506] width 61 height 14
click at [148, 234] on div "Ecommerce Orders" at bounding box center [116, 229] width 152 height 24
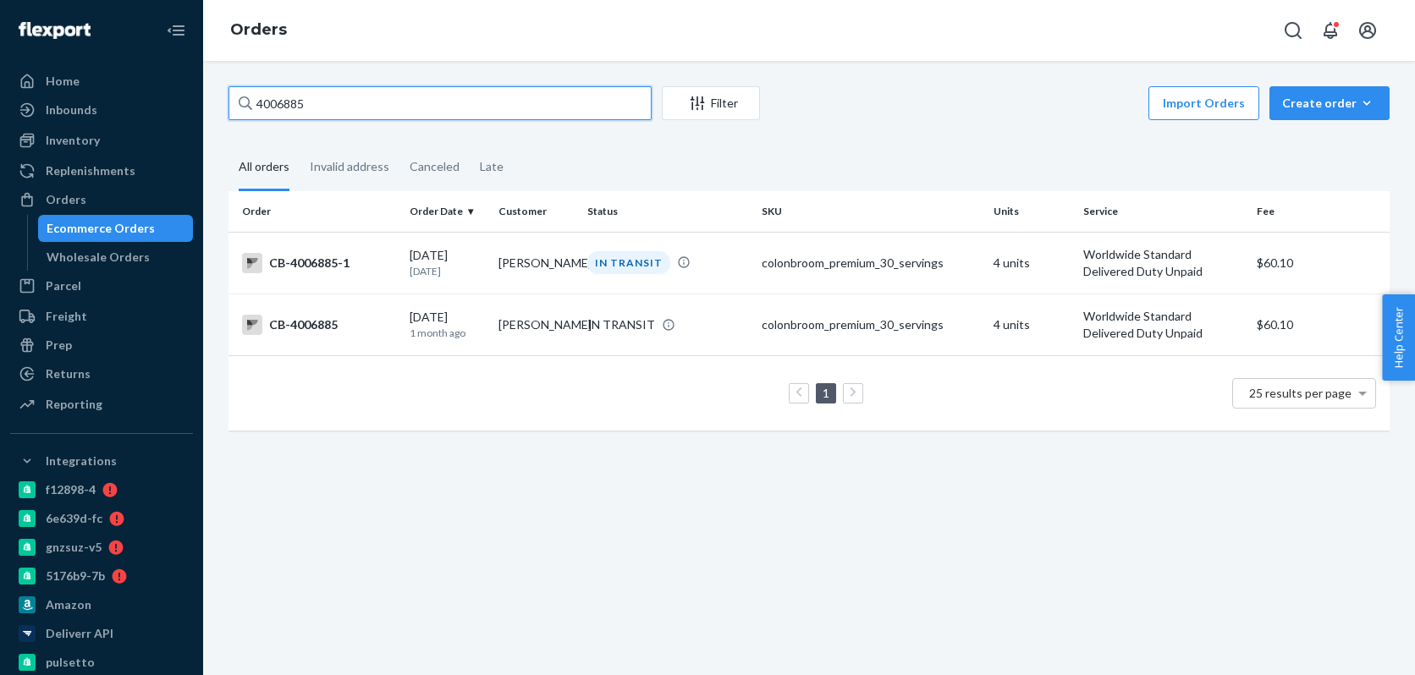
paste input "69861"
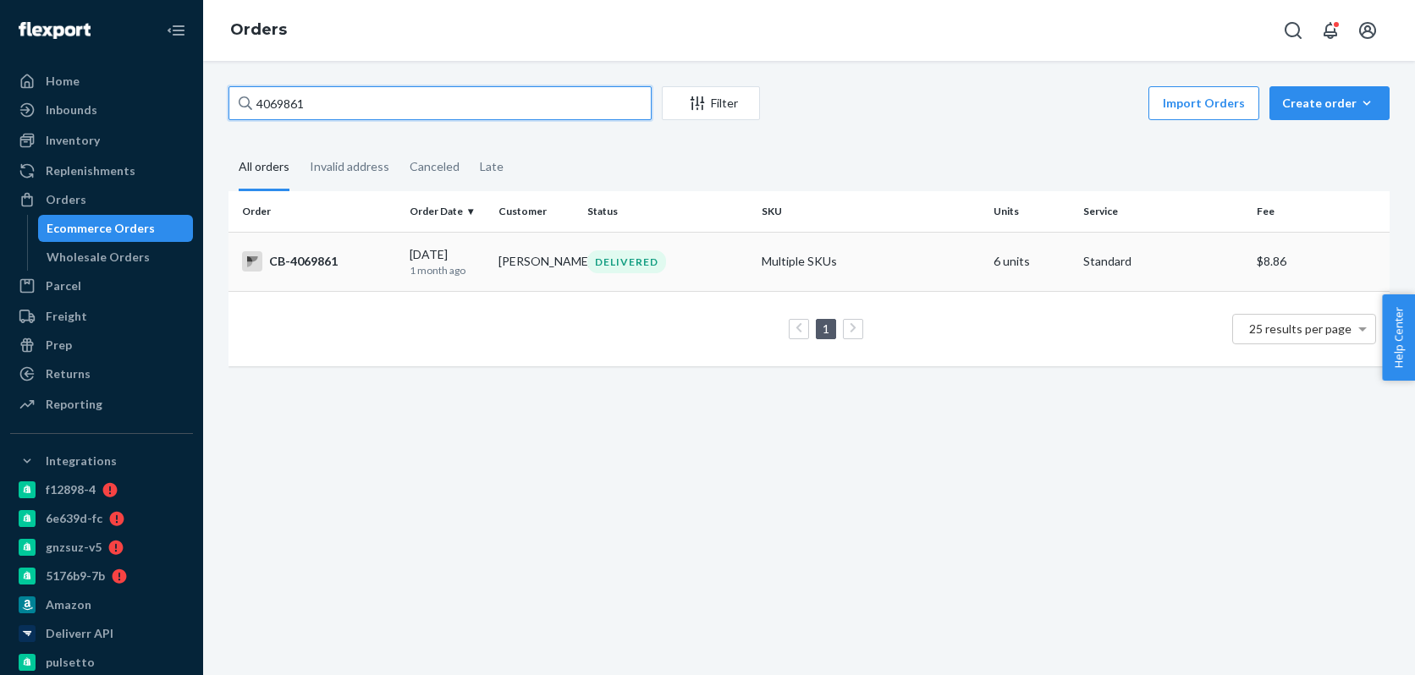
type input "4069861"
click at [385, 267] on div "CB-4069861" at bounding box center [319, 261] width 154 height 20
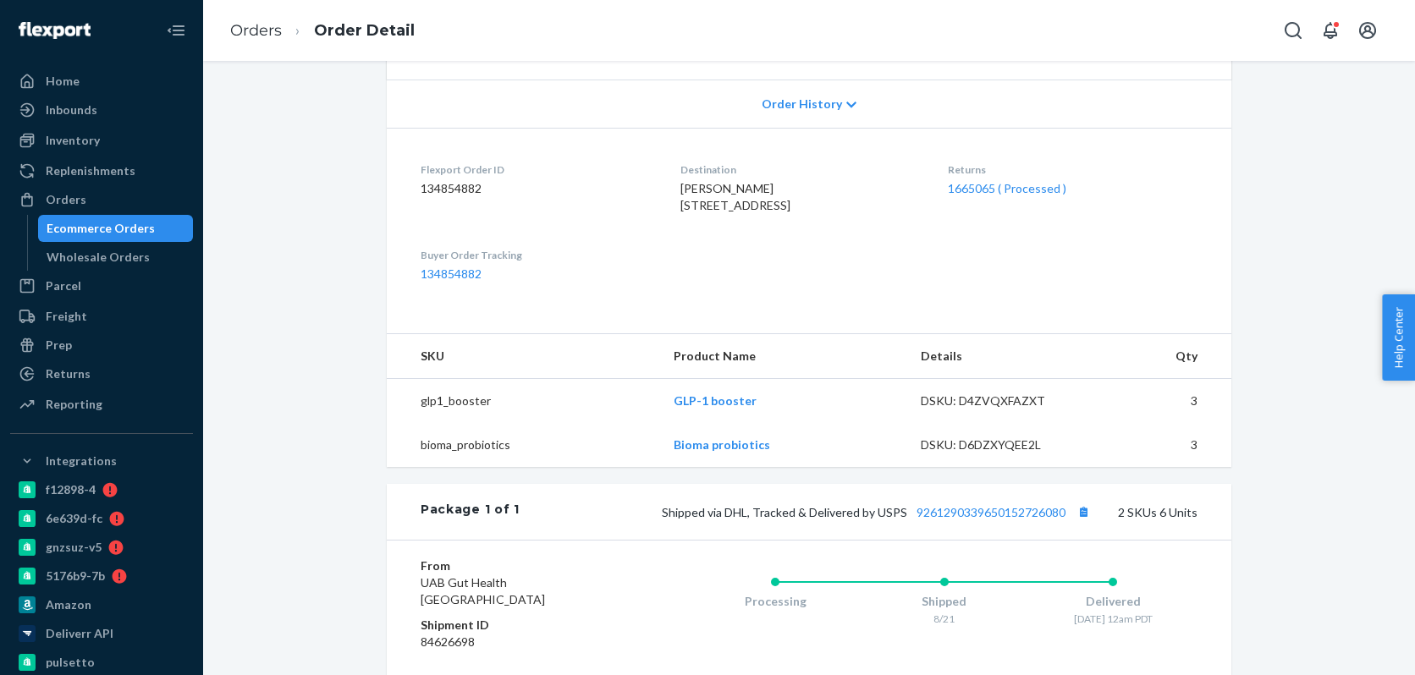
scroll to position [347, 0]
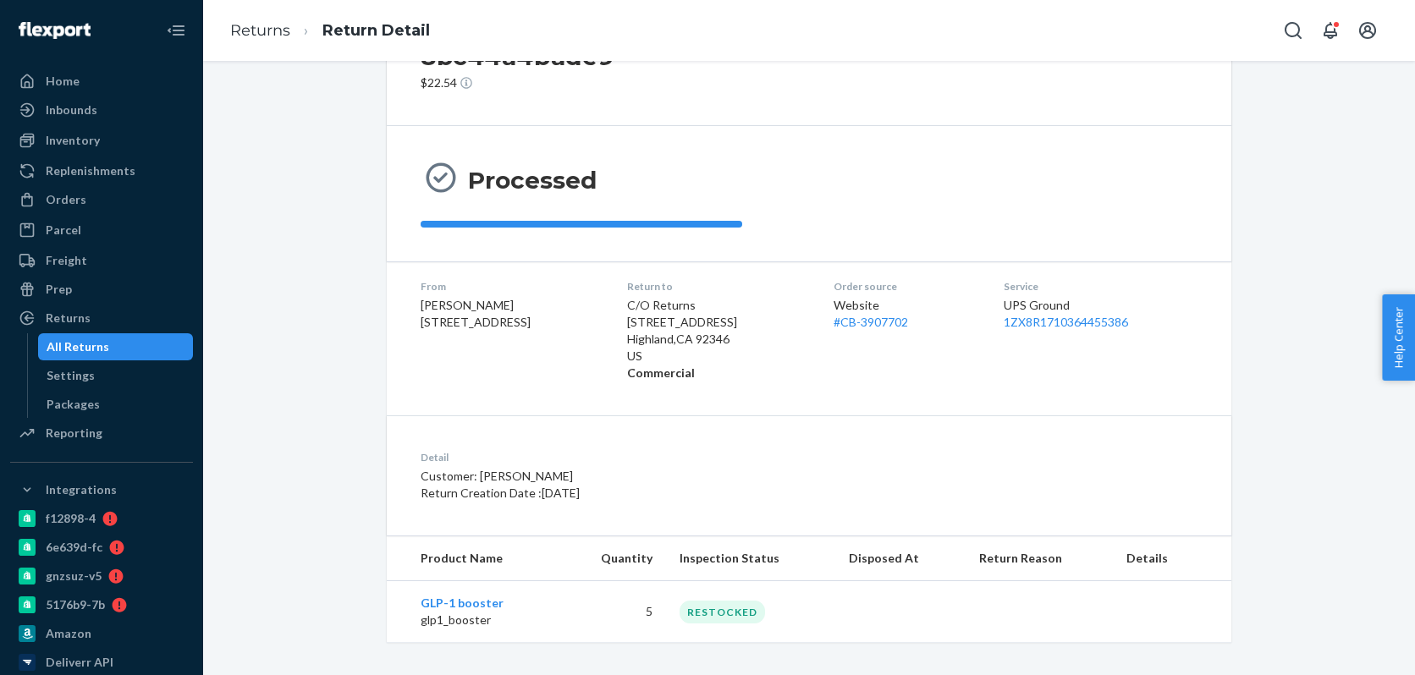
scroll to position [126, 0]
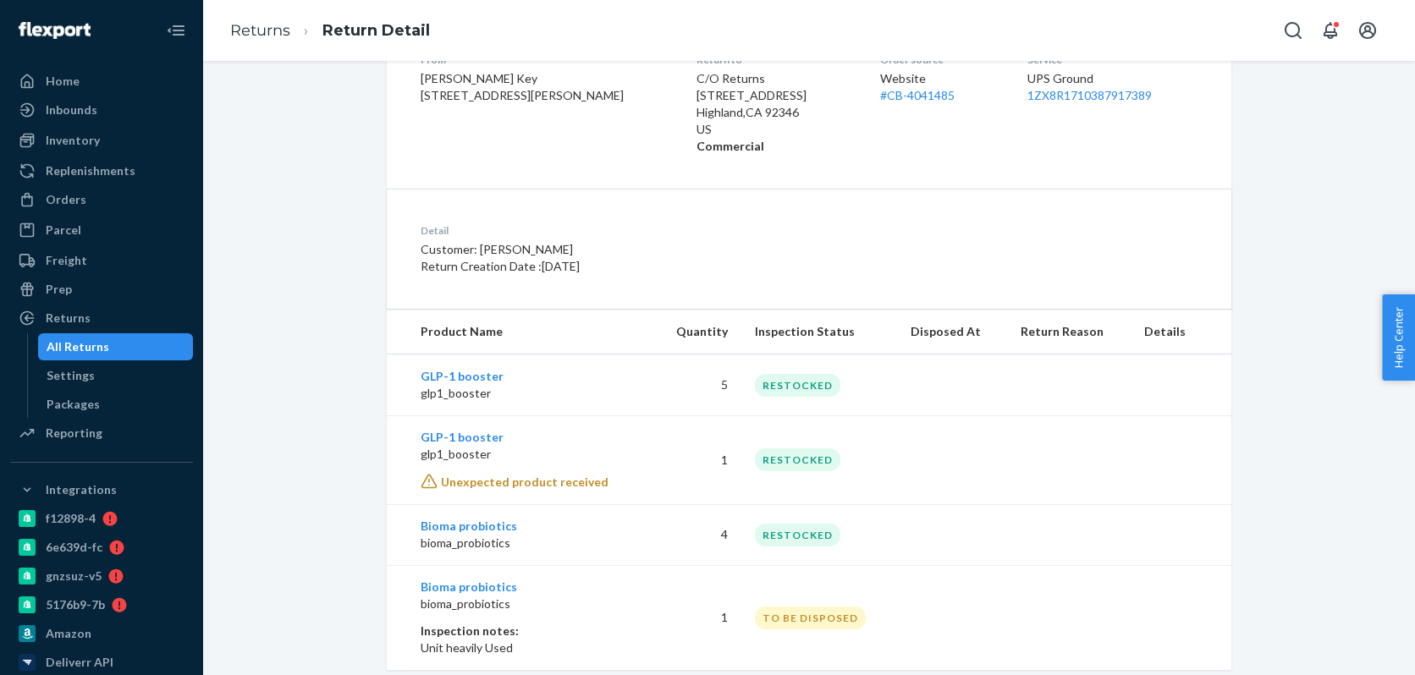
scroll to position [345, 0]
